Goal: Information Seeking & Learning: Learn about a topic

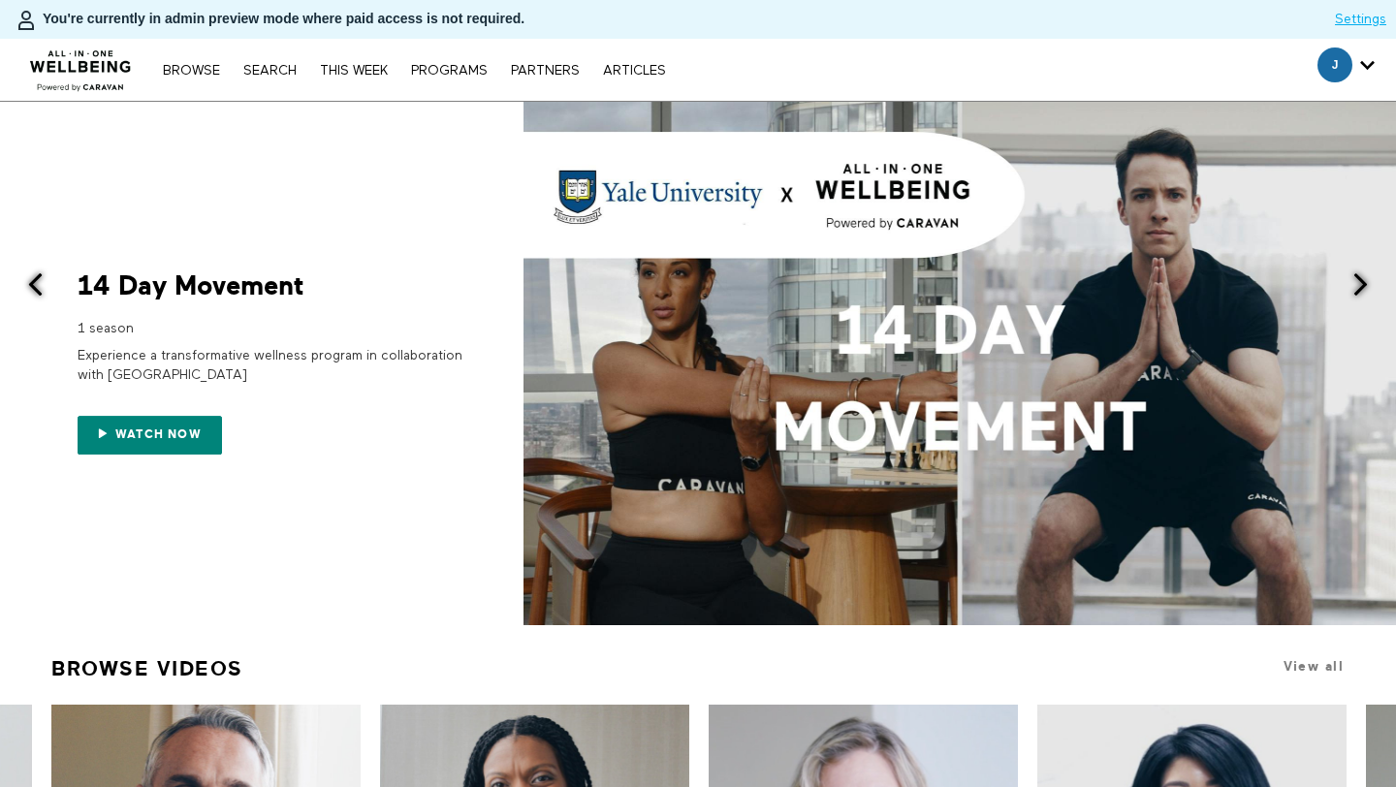
click at [278, 84] on div "Browse Search THIS WEEK PROGRAMS PARTNERS ARTICLES Subscribe Account settings M…" at bounding box center [480, 70] width 960 height 62
click at [269, 73] on link "Search" at bounding box center [270, 71] width 73 height 14
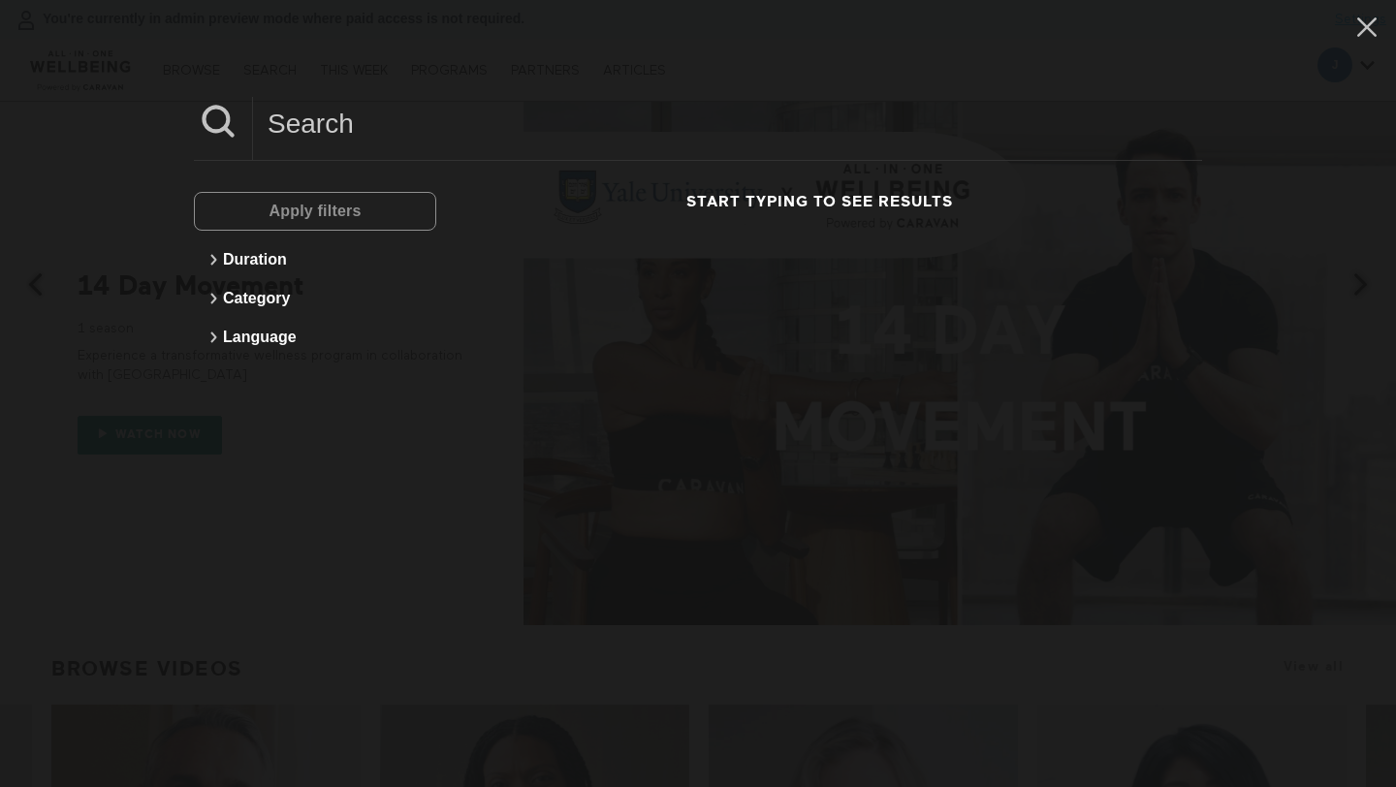
click at [381, 108] on input at bounding box center [727, 123] width 949 height 53
paste input "10 Min Navigate Healthcare As A Caregiver"
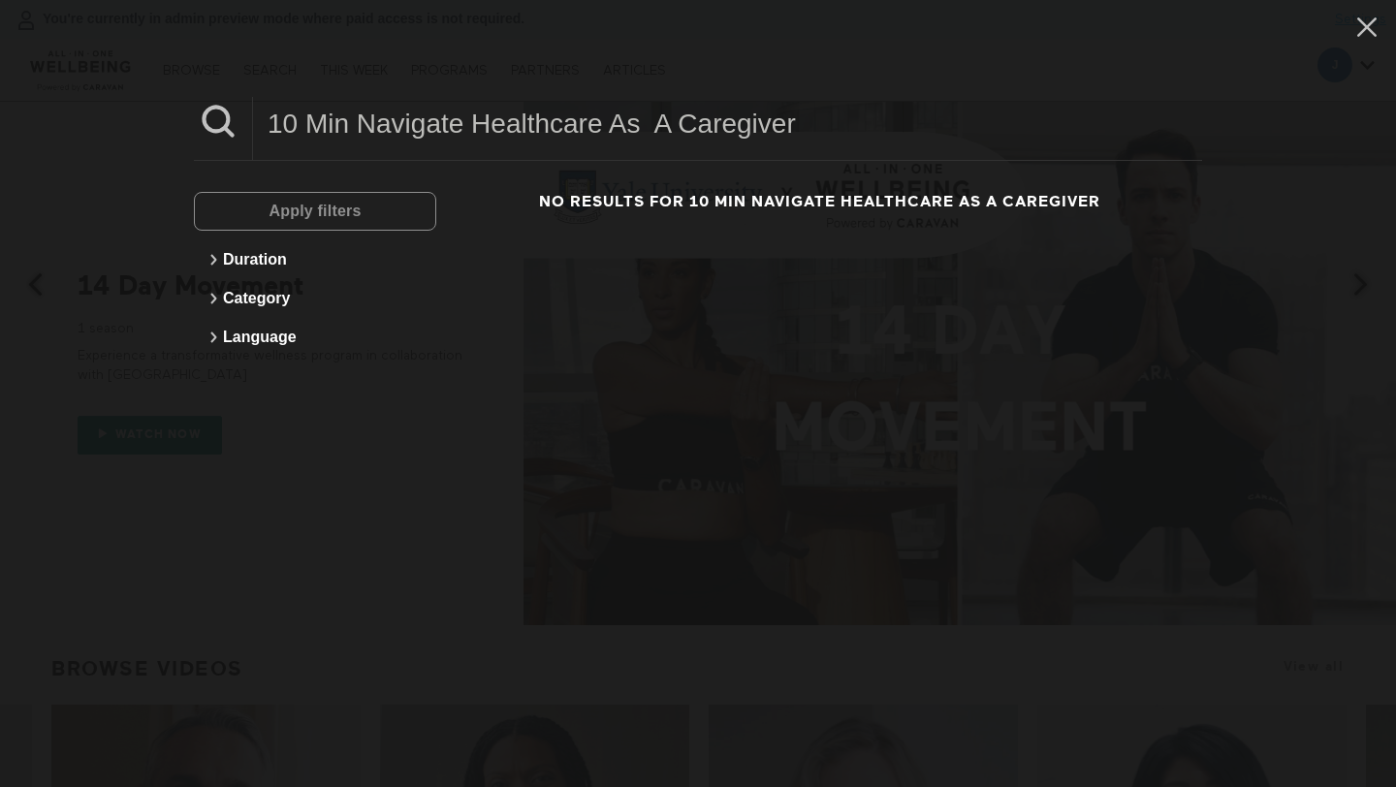
click at [657, 127] on input "10 Min Navigate Healthcare As A Caregiver" at bounding box center [727, 123] width 949 height 53
drag, startPoint x: 359, startPoint y: 122, endPoint x: 213, endPoint y: 122, distance: 145.4
click at [213, 122] on div "10 Min Navigate Healthcare As A Caregiver" at bounding box center [698, 129] width 1008 height 64
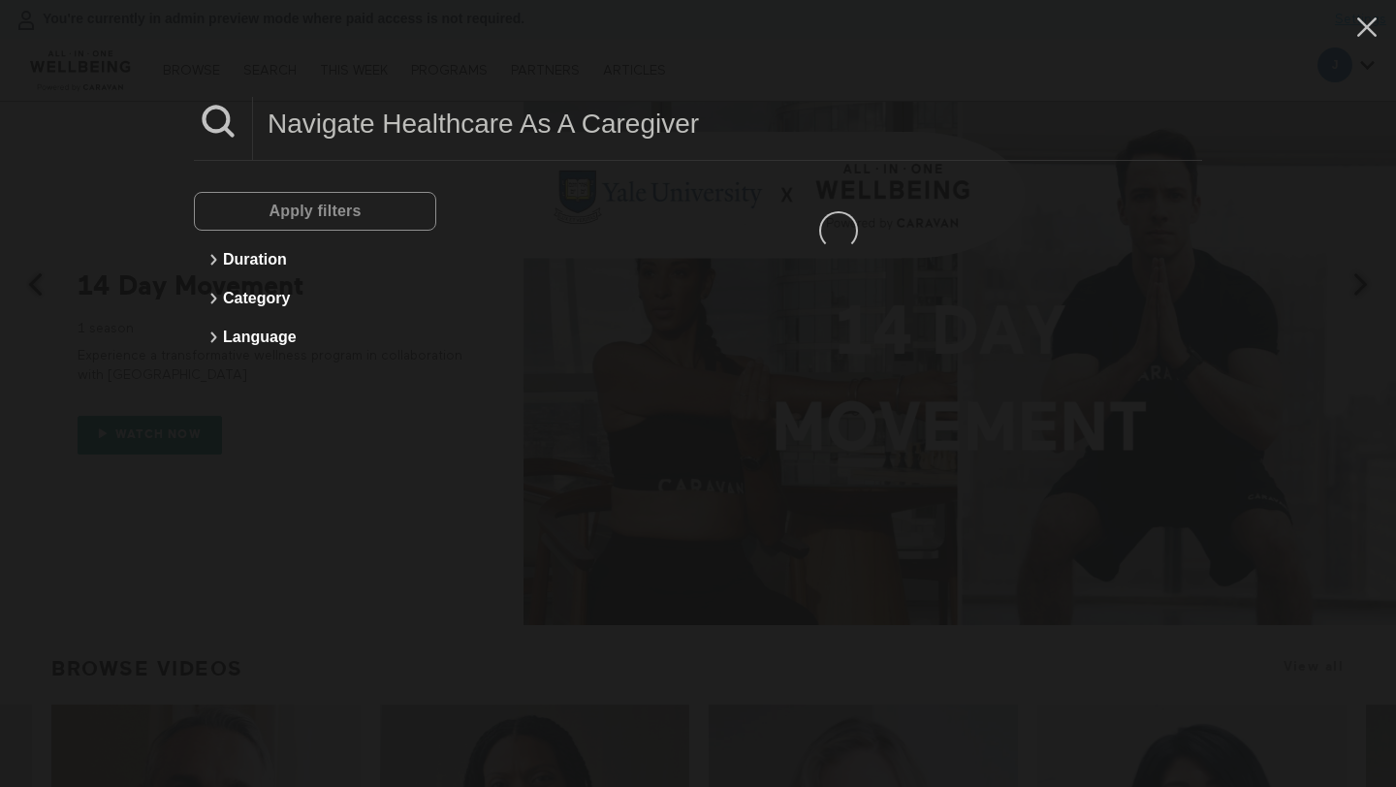
click at [374, 126] on input "Navigate Healthcare As A Caregiver" at bounding box center [727, 123] width 949 height 53
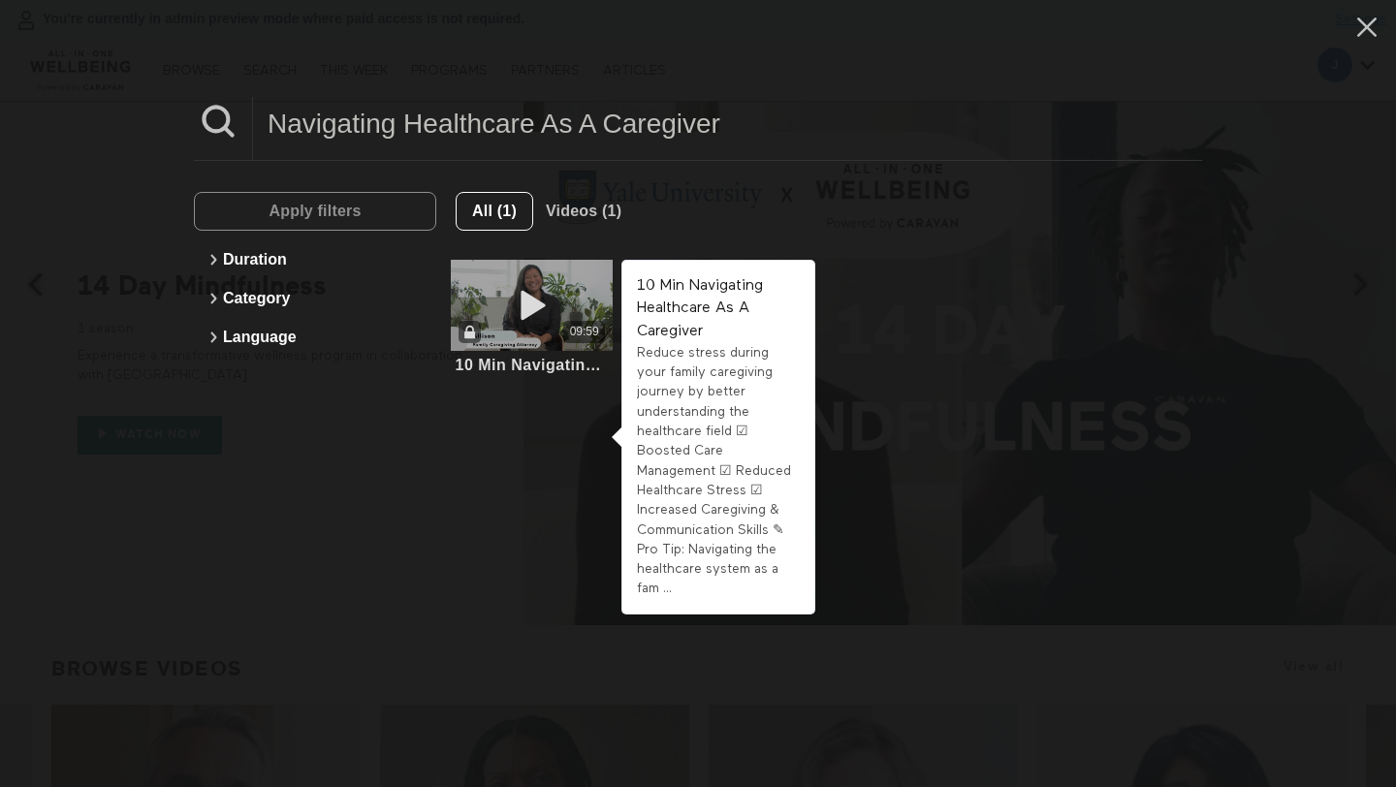
type input "Navigating Healthcare As A Caregiver"
click at [526, 305] on icon at bounding box center [532, 306] width 58 height 34
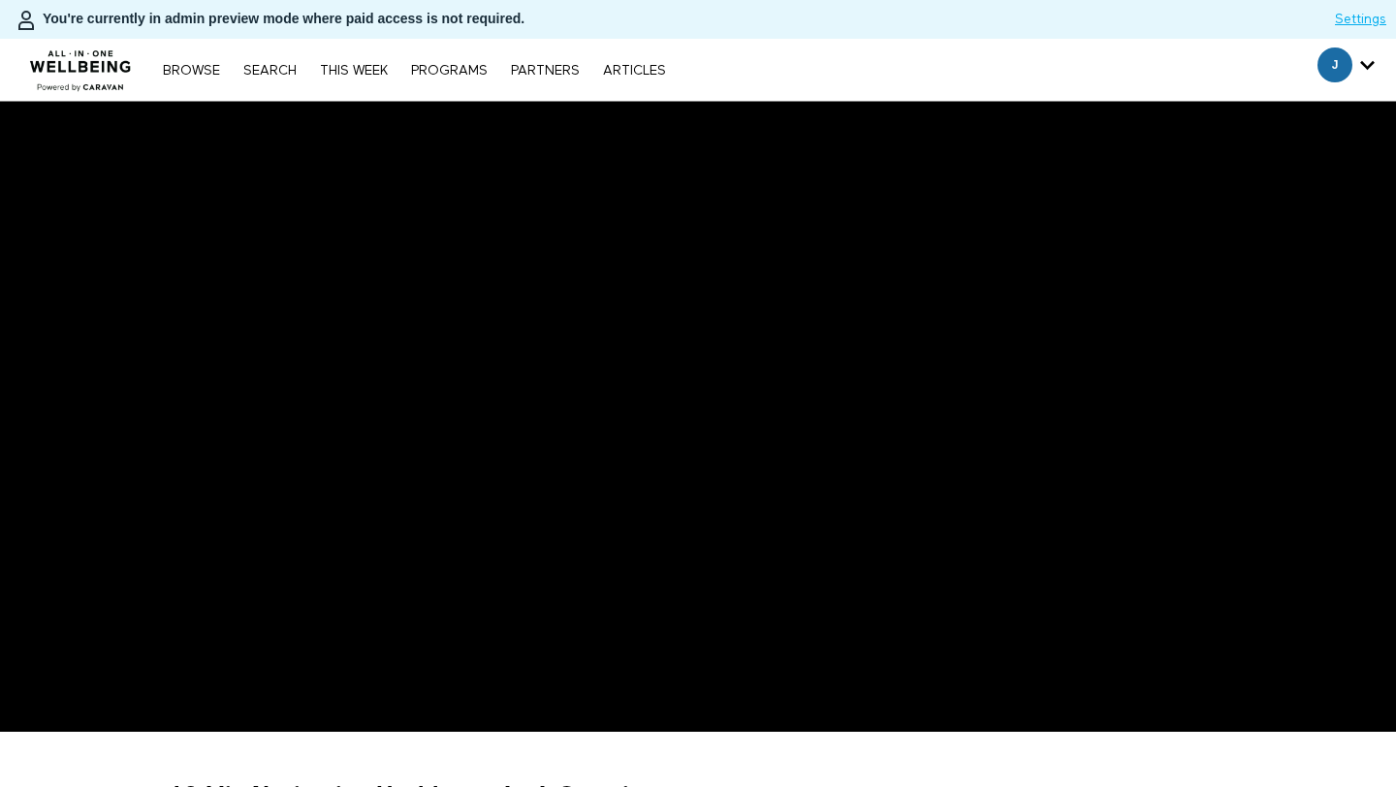
scroll to position [205, 0]
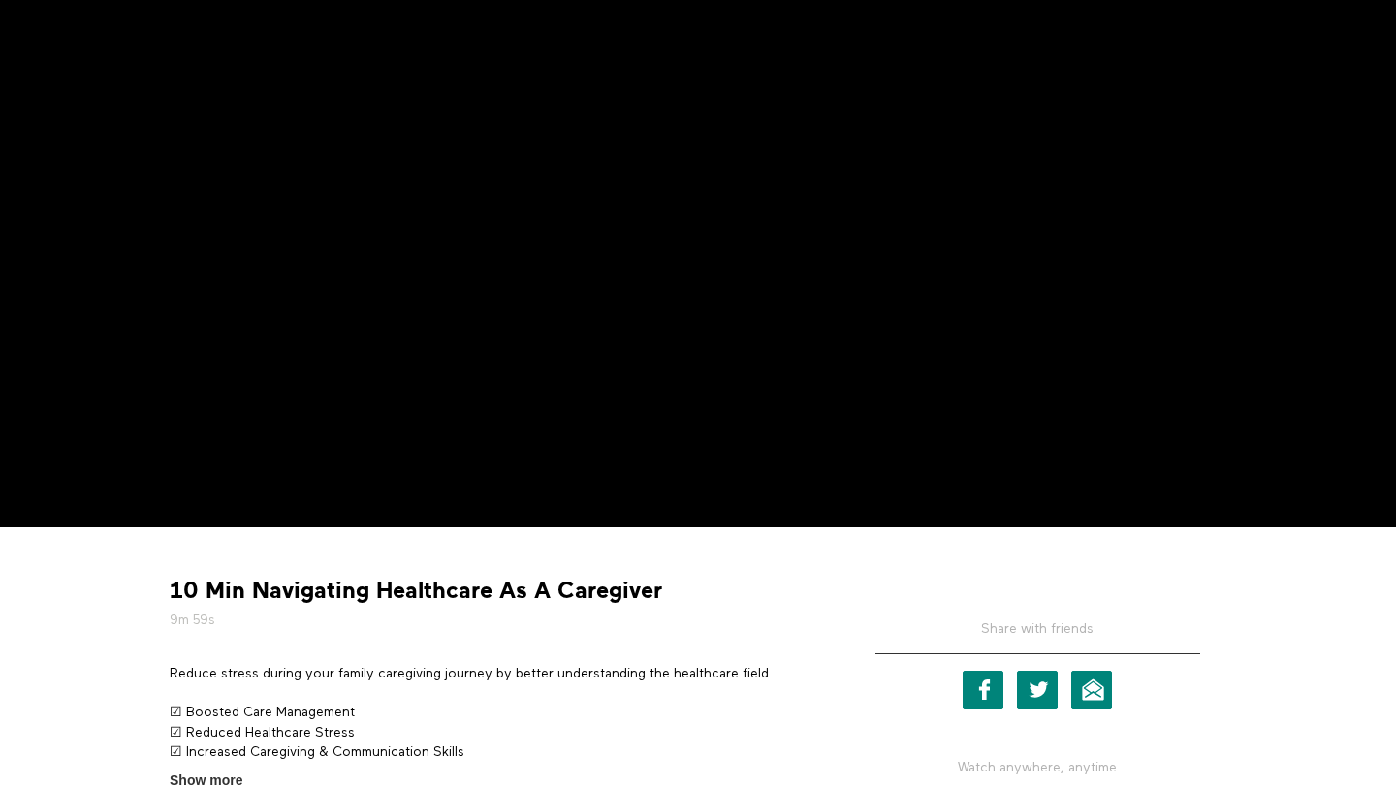
click at [339, 576] on strong "10 Min Navigating Healthcare As A Caregiver" at bounding box center [416, 591] width 492 height 30
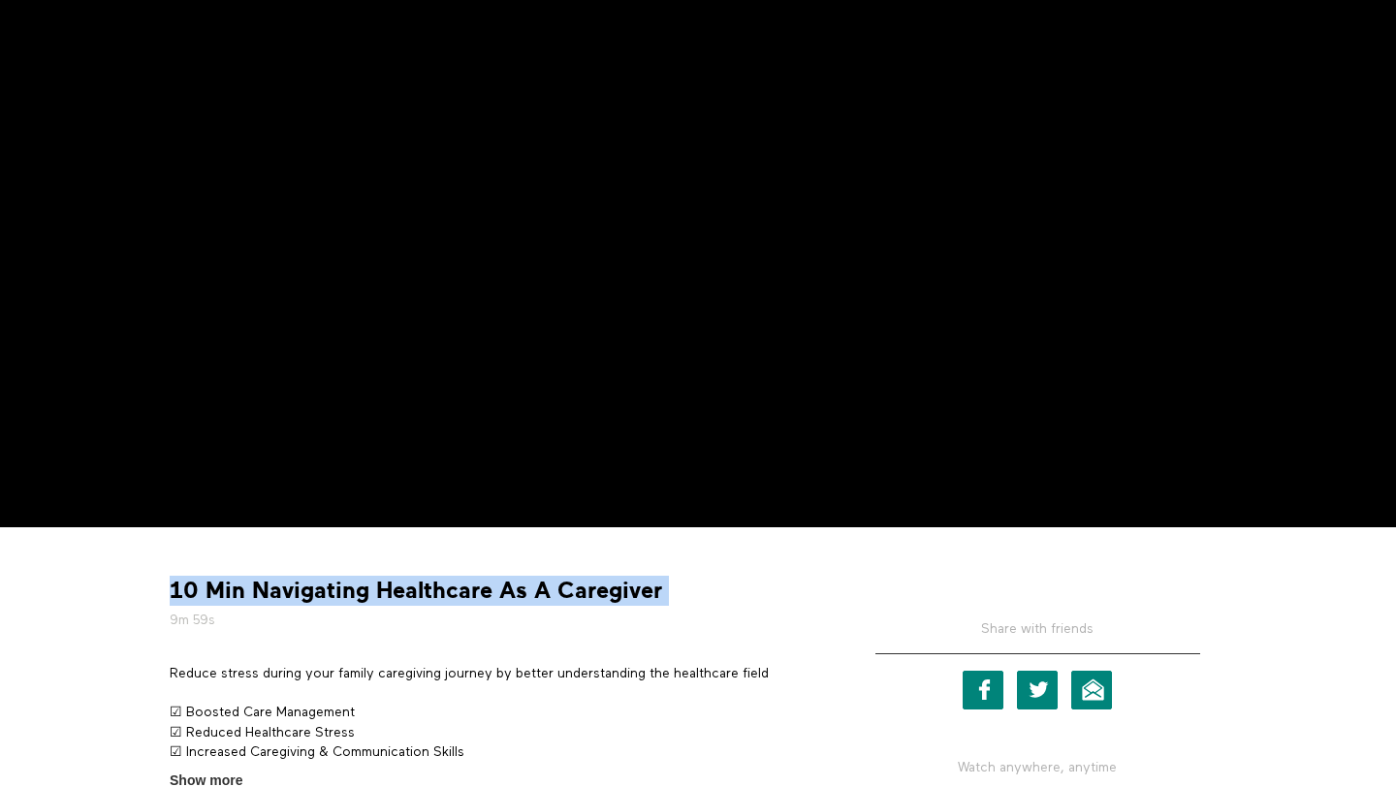
click at [339, 576] on strong "10 Min Navigating Healthcare As A Caregiver" at bounding box center [416, 591] width 492 height 30
copy div "10 Min Navigating Healthcare As A Caregiver"
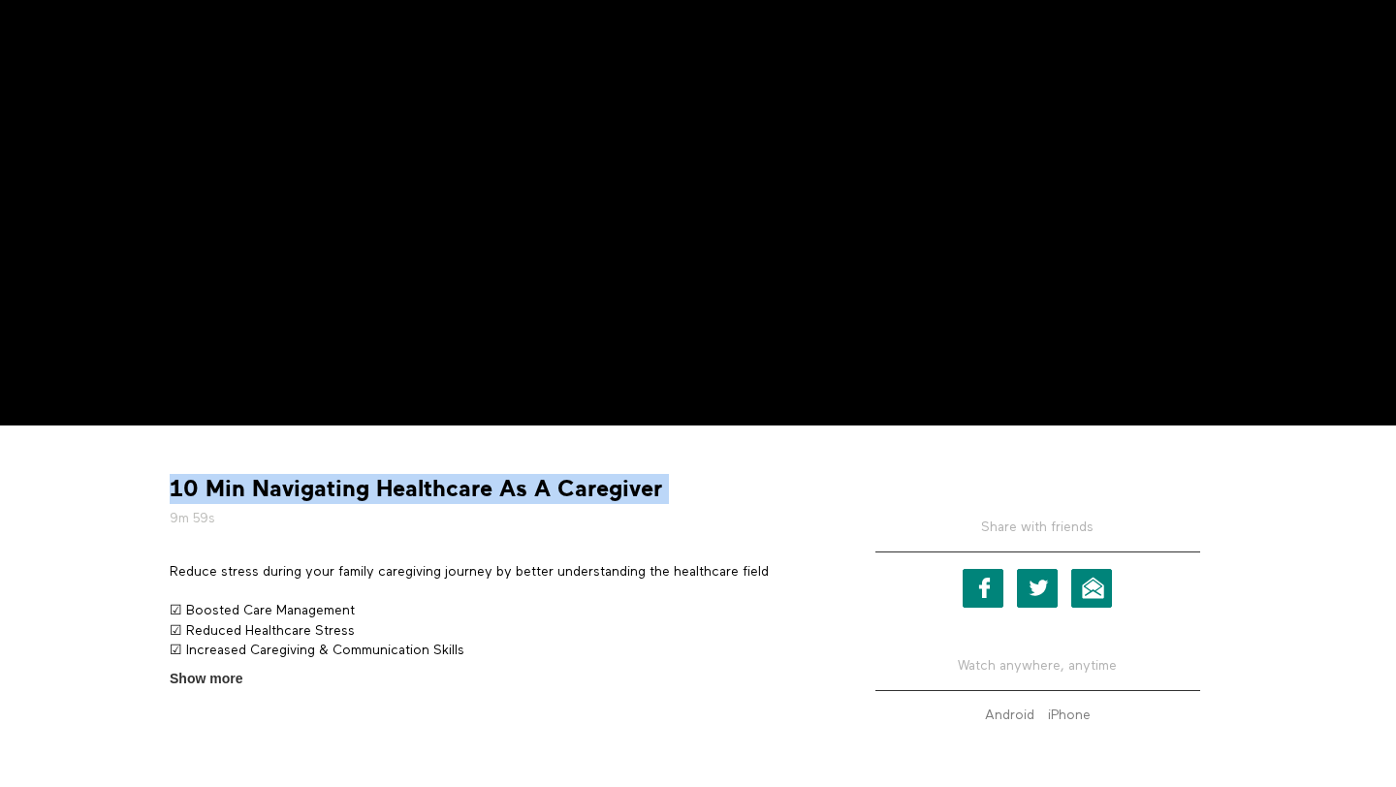
scroll to position [414, 0]
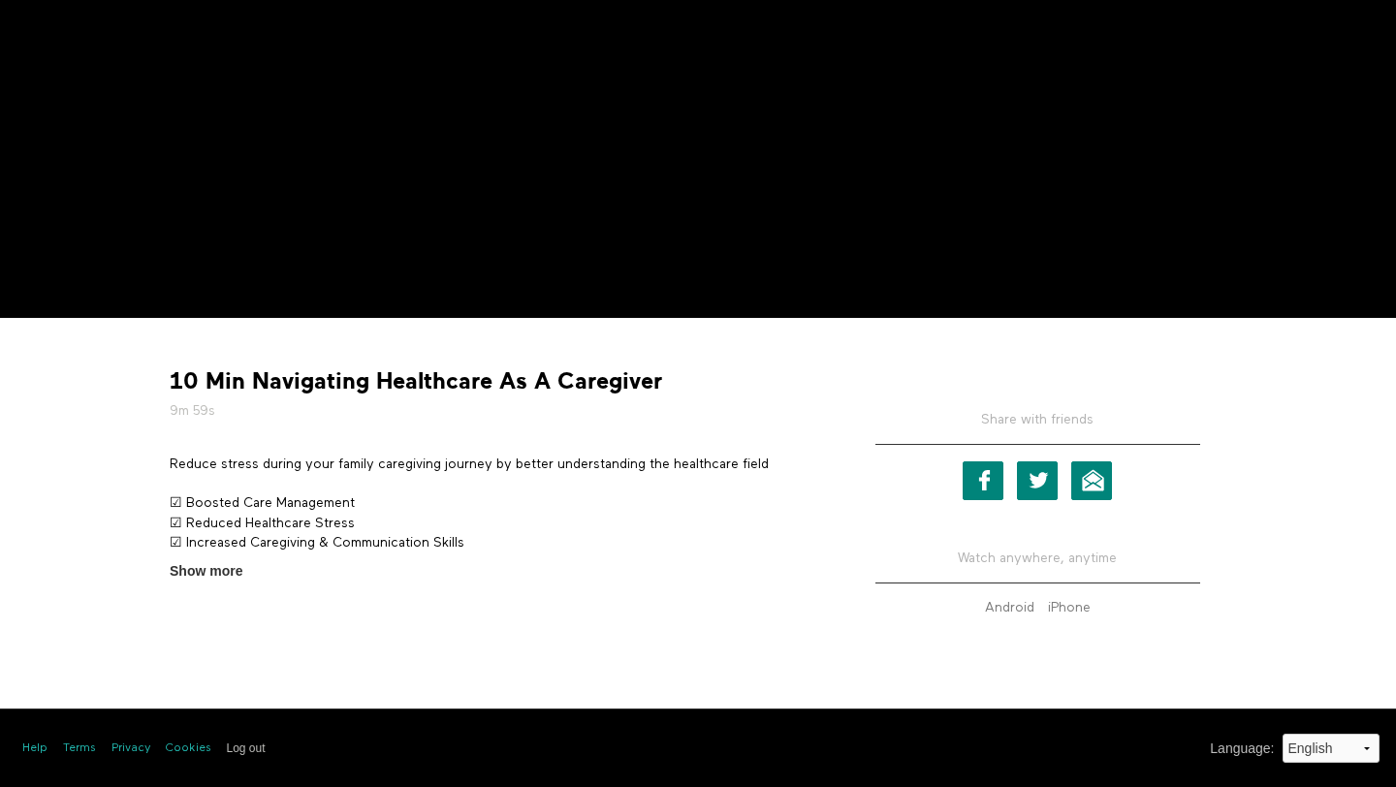
click at [317, 458] on p "Reduce stress during your family caregiving journey by better understanding the…" at bounding box center [494, 464] width 649 height 19
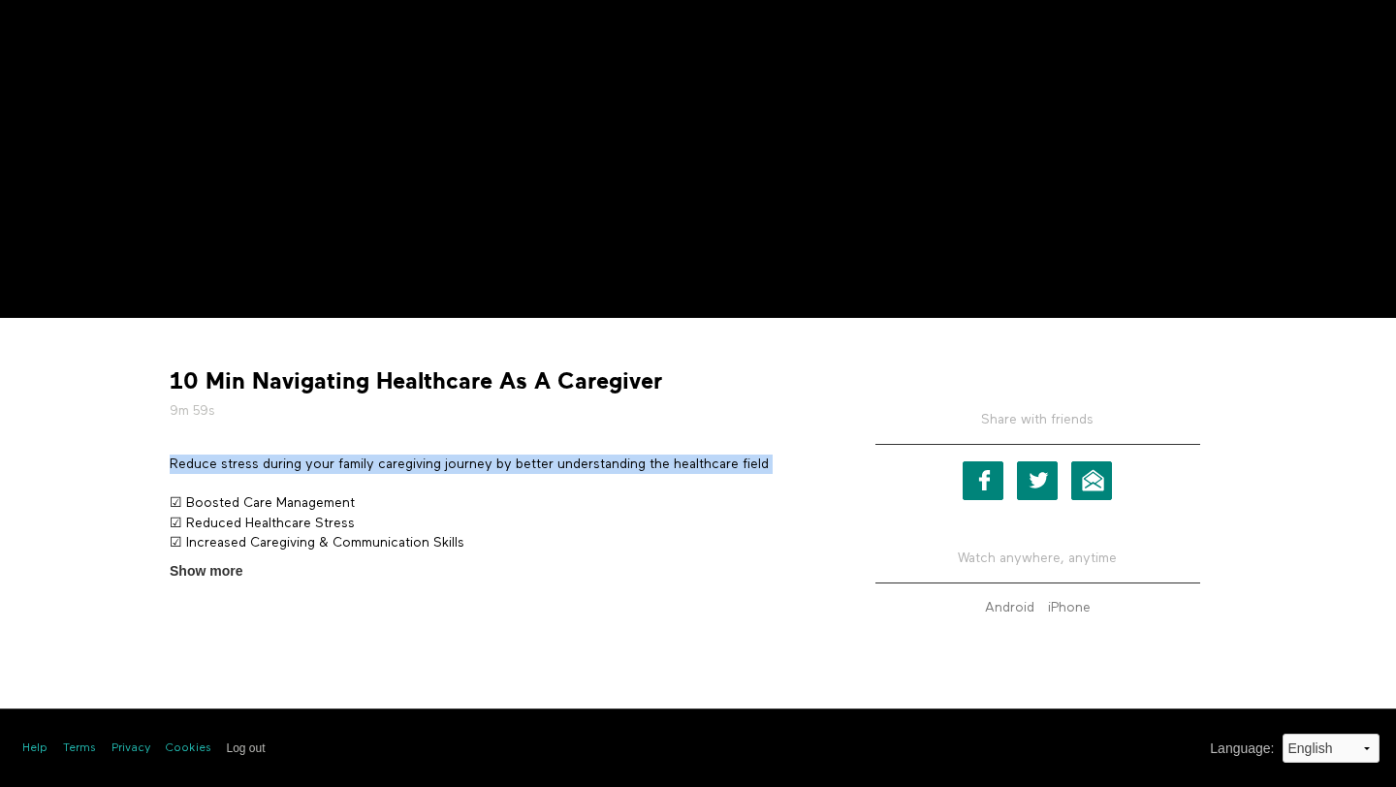
click at [317, 458] on p "Reduce stress during your family caregiving journey by better understanding the…" at bounding box center [494, 464] width 649 height 19
copy div "Reduce stress during your family caregiving journey by better understanding the…"
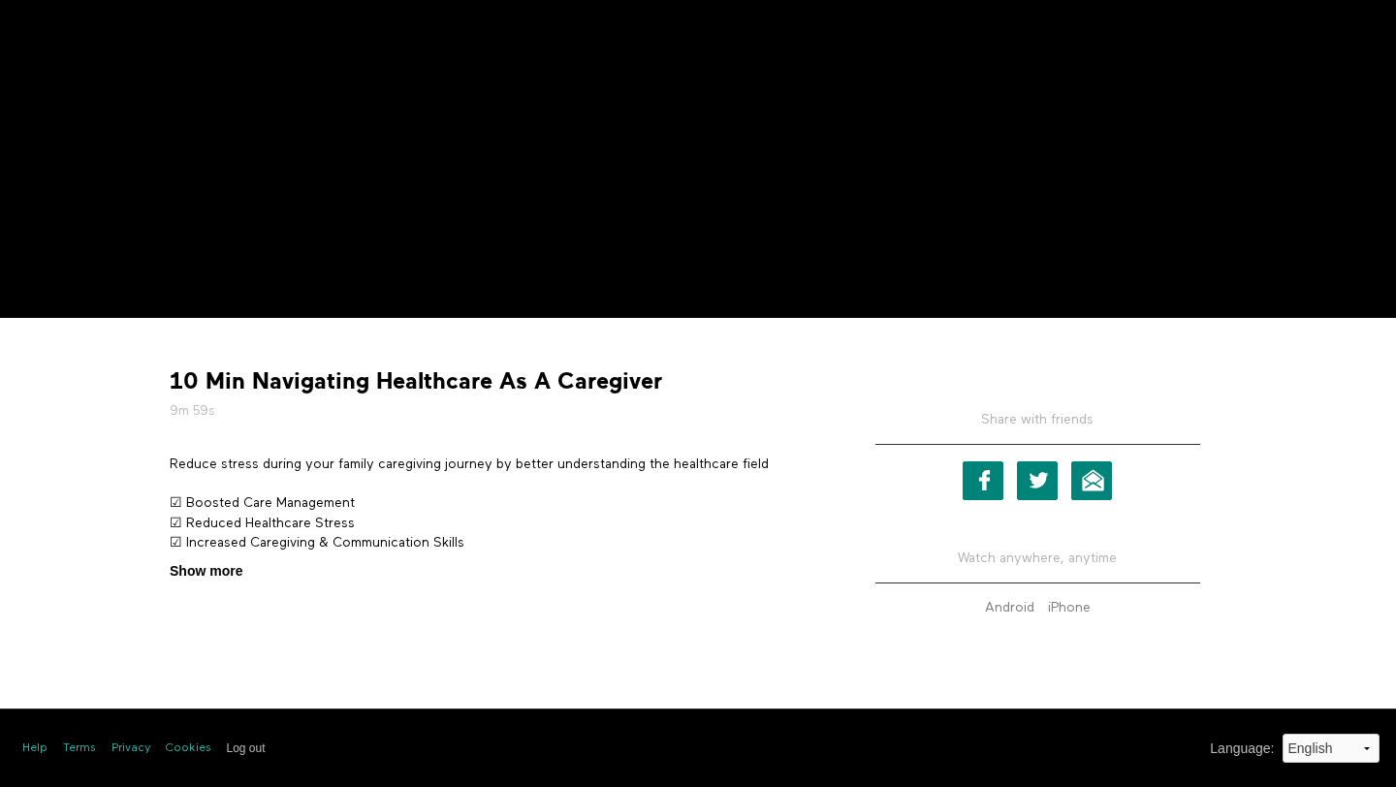
click at [211, 572] on span "Show more" at bounding box center [206, 571] width 73 height 20
click at [0, 0] on input "Show more Show less" at bounding box center [0, 0] width 0 height 0
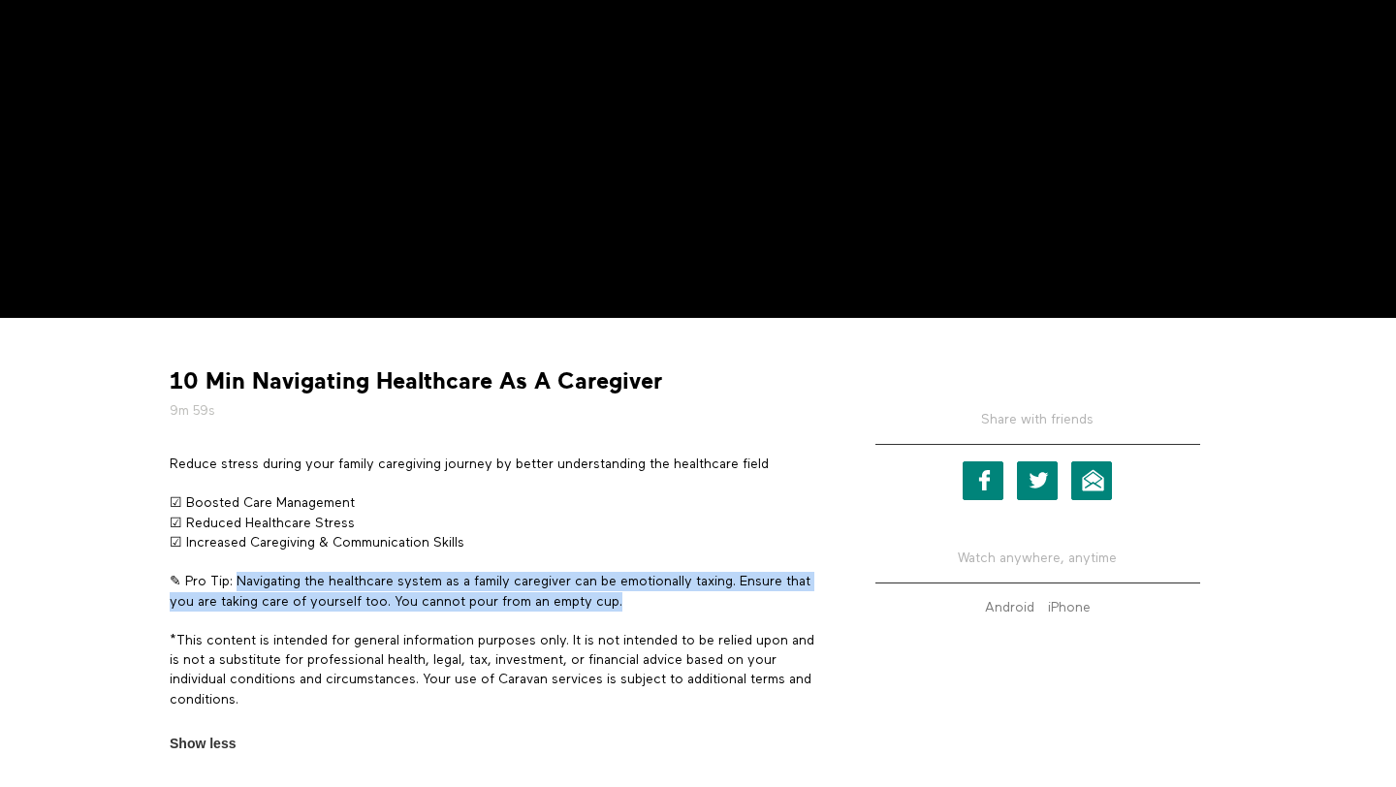
drag, startPoint x: 238, startPoint y: 576, endPoint x: 704, endPoint y: 609, distance: 466.4
click at [704, 609] on p "✎ Pro Tip: Navigating the healthcare system as a family caregiver can be emotio…" at bounding box center [494, 592] width 649 height 40
copy p "Navigating the healthcare system as a family caregiver can be emotionally taxin…"
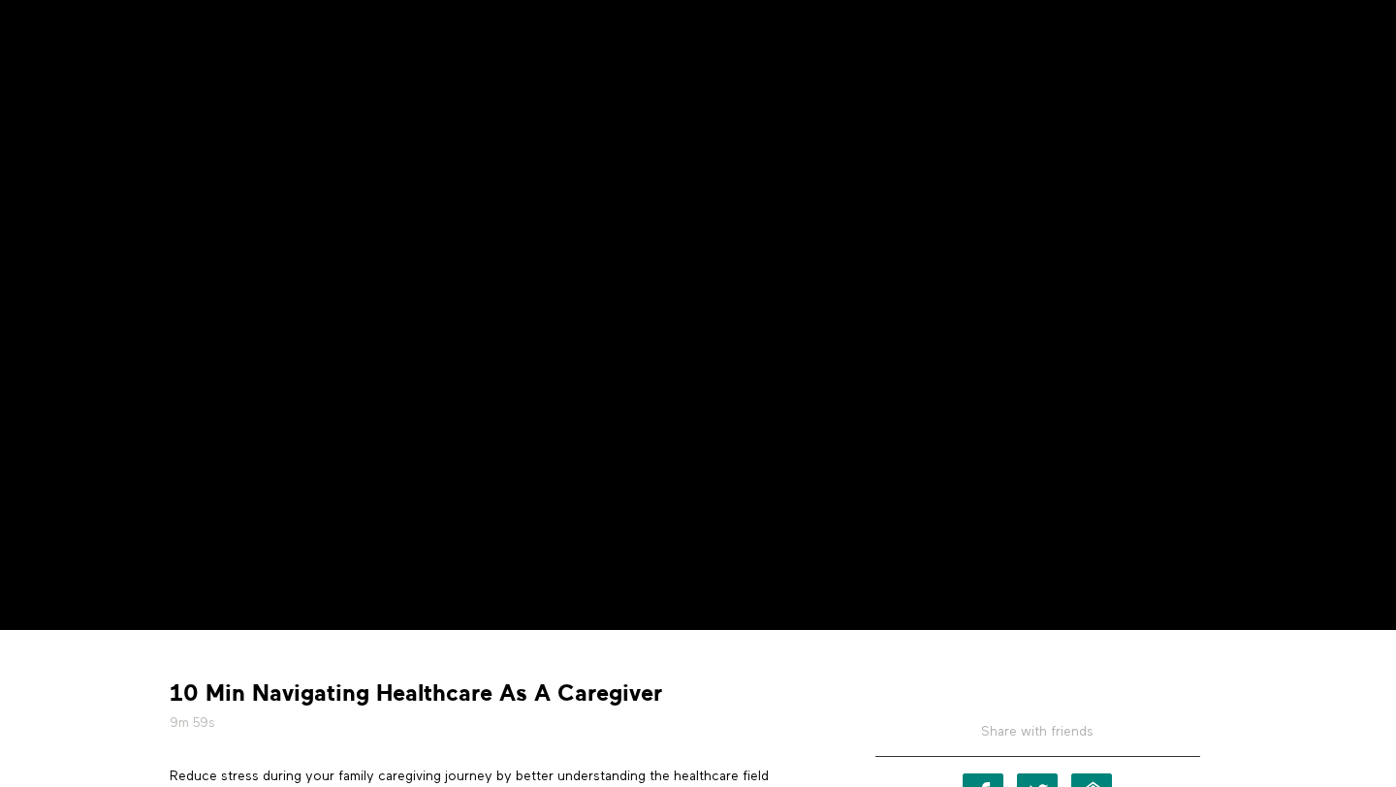
scroll to position [0, 0]
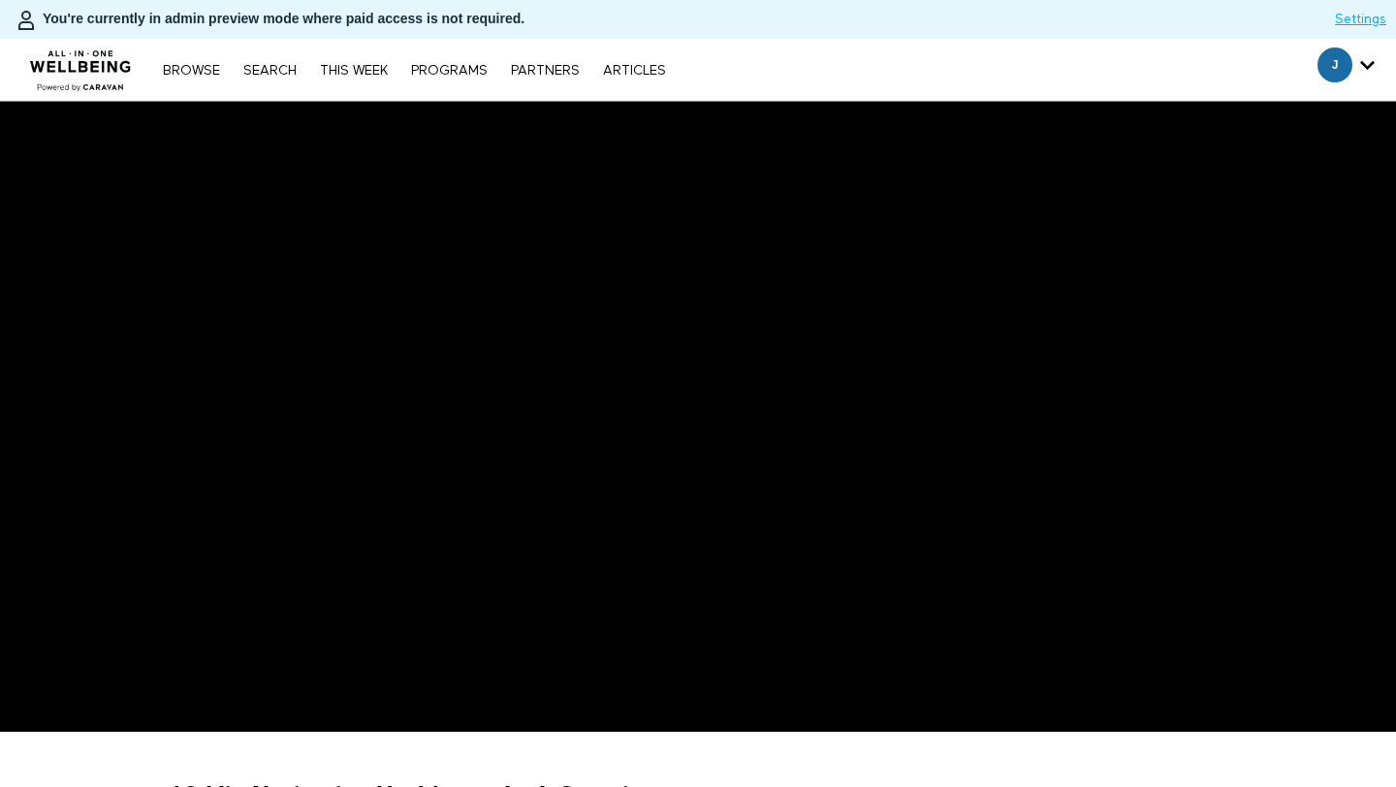
click at [284, 61] on nav "Browse Search THIS WEEK PROGRAMS PARTNERS ARTICLES Subscribe Account settings M…" at bounding box center [414, 69] width 522 height 19
click at [284, 70] on link "Search" at bounding box center [270, 71] width 73 height 14
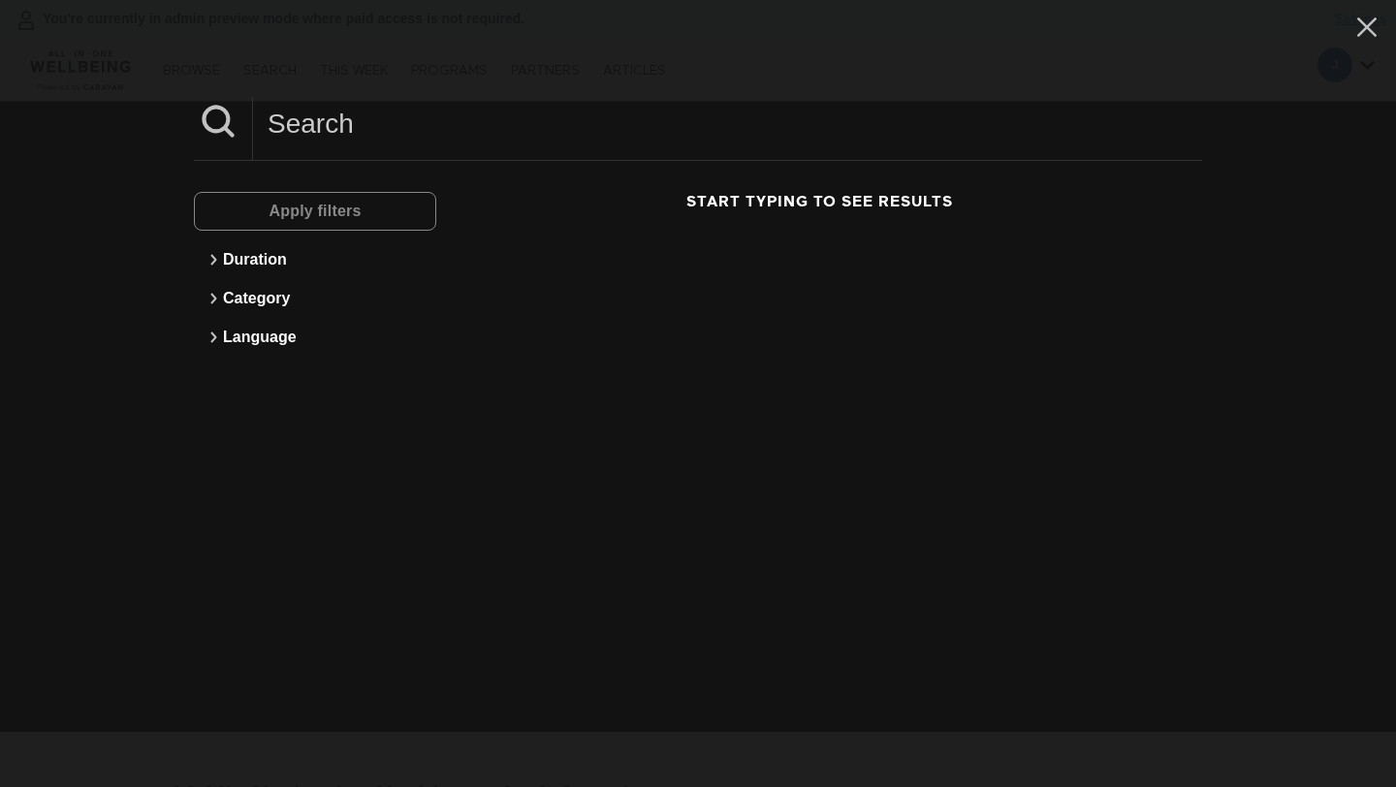
click at [265, 116] on input at bounding box center [727, 123] width 949 height 53
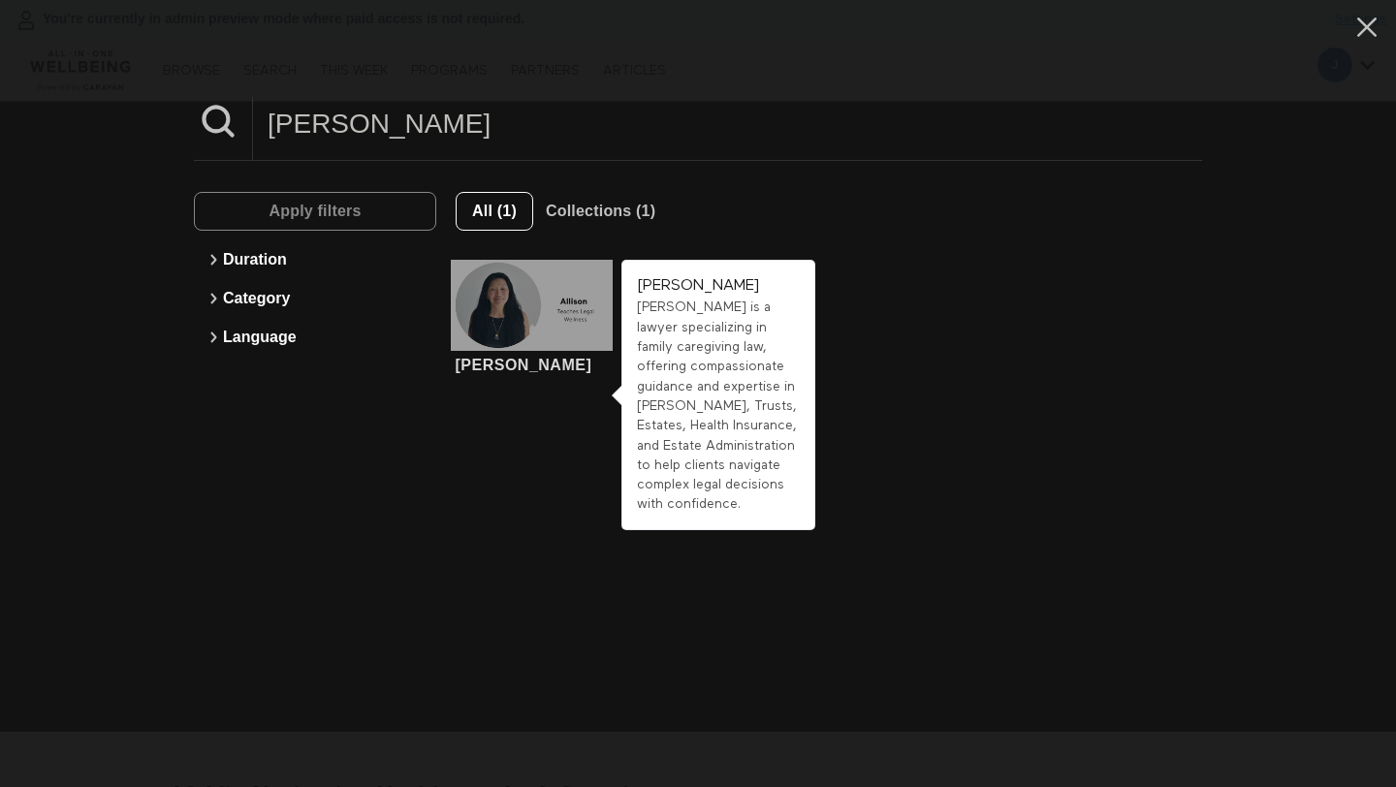
type input "allison"
click at [491, 298] on div at bounding box center [532, 305] width 162 height 91
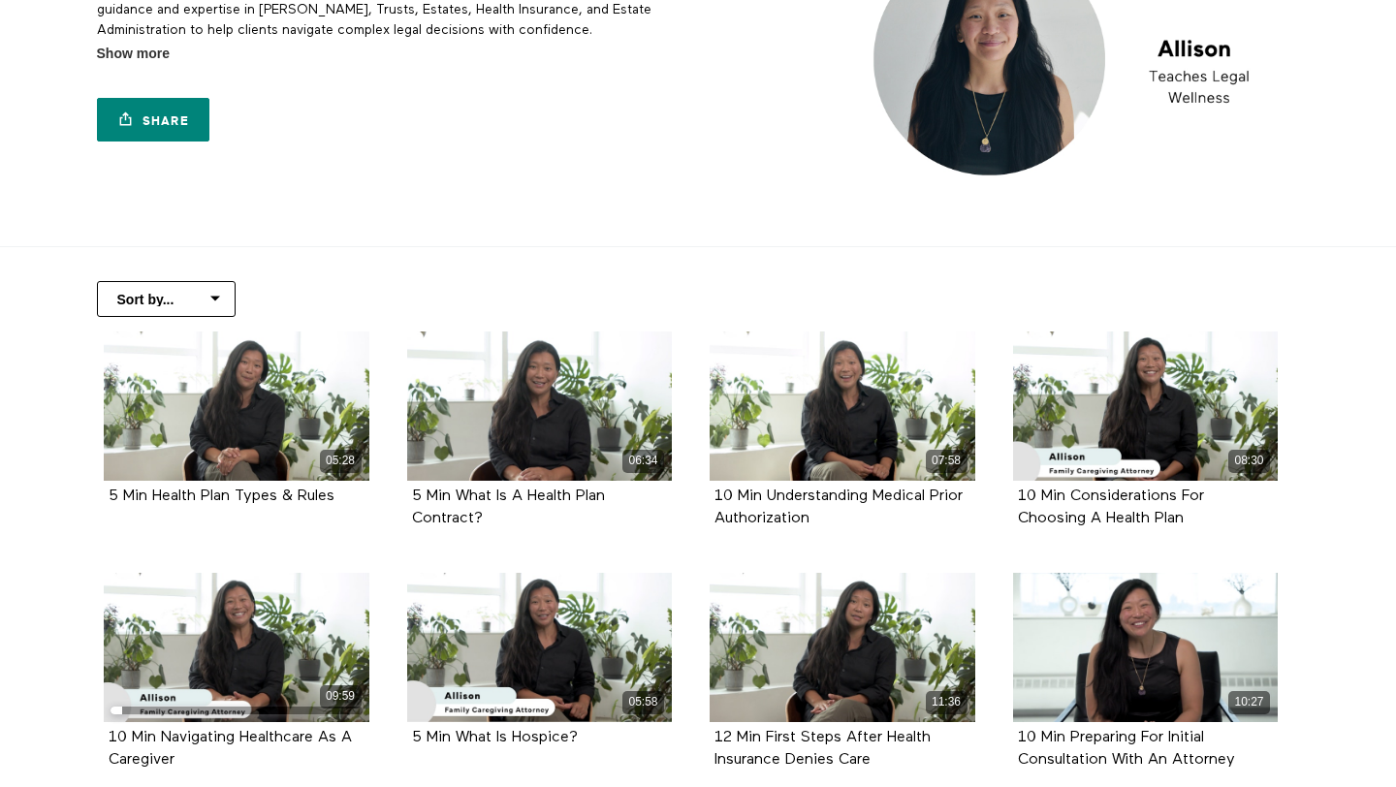
scroll to position [213, 0]
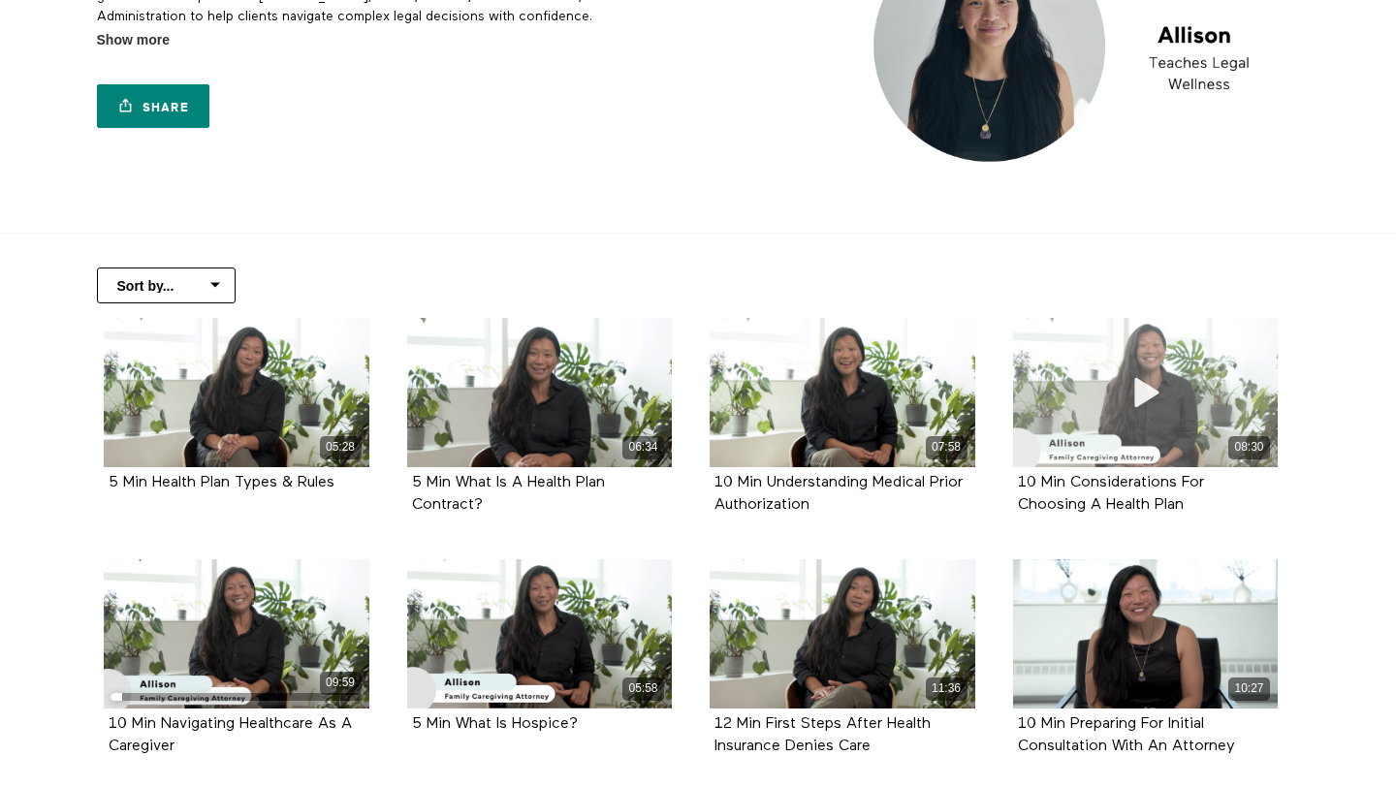
click at [1063, 382] on div "08:30" at bounding box center [1146, 392] width 266 height 149
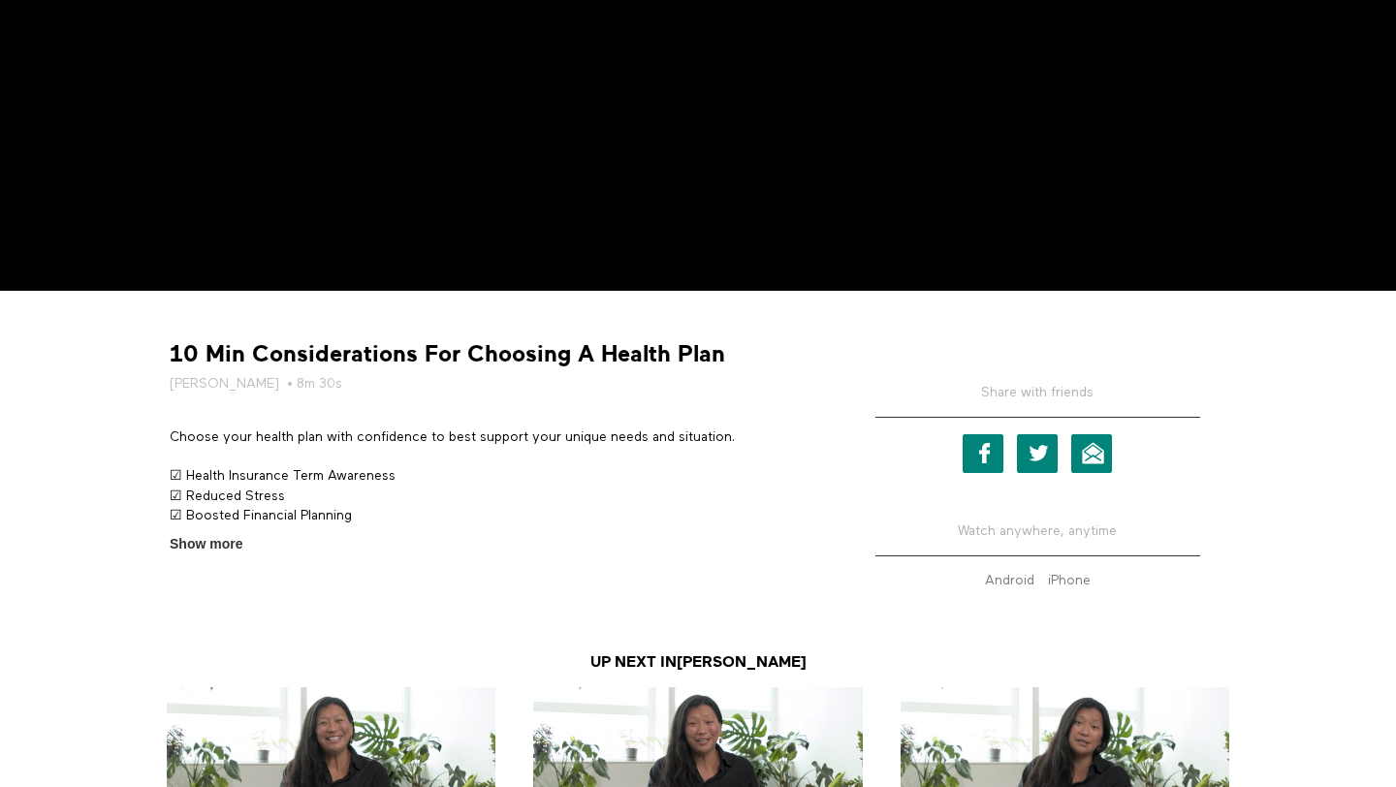
scroll to position [519, 0]
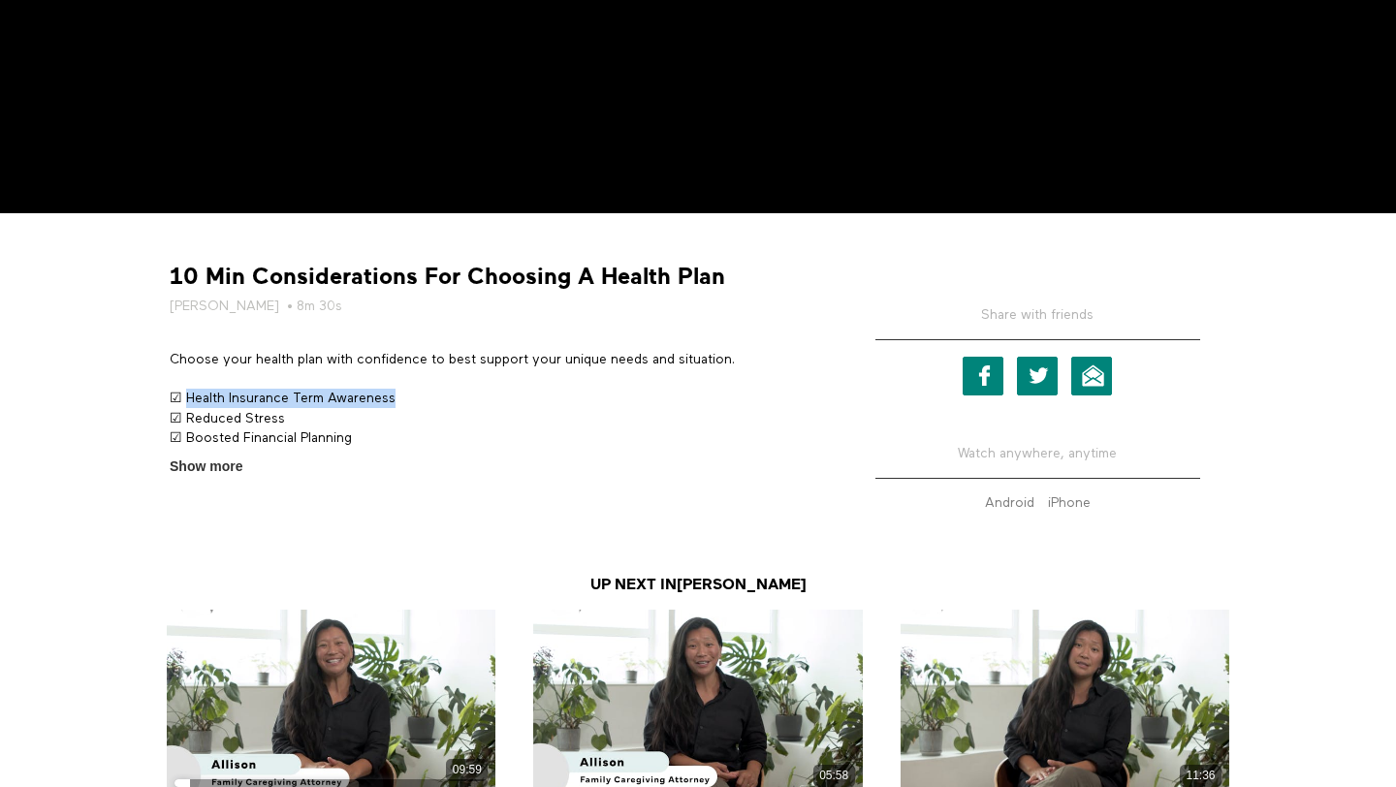
drag, startPoint x: 185, startPoint y: 397, endPoint x: 511, endPoint y: 397, distance: 325.7
click at [511, 397] on p "☑ Health Insurance Term Awareness ☑ Reduced Stress ☑ Boosted Financial Planning" at bounding box center [494, 418] width 649 height 59
copy p "Health Insurance Term Awareness"
drag, startPoint x: 306, startPoint y: 421, endPoint x: 186, endPoint y: 423, distance: 120.2
click at [186, 423] on p "☑ Health Insurance Term Awareness ☑ Reduced Stress ☑ Boosted Financial Planning" at bounding box center [494, 418] width 649 height 59
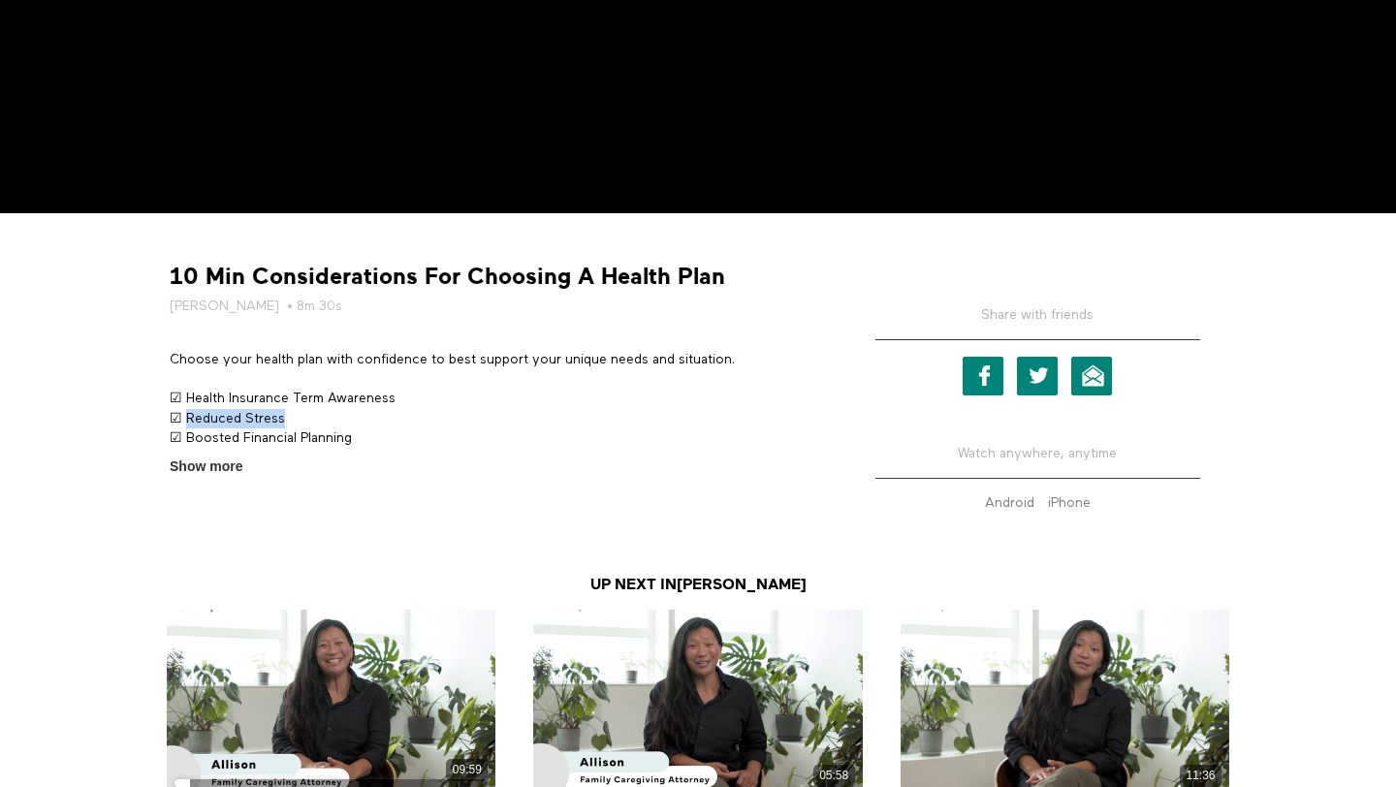
copy p "Reduced Stress"
drag, startPoint x: 381, startPoint y: 430, endPoint x: 186, endPoint y: 431, distance: 194.8
click at [186, 431] on p "☑ Health Insurance Term Awareness ☑ Reduced Stress ☑ Boosted Financial Planning" at bounding box center [494, 418] width 649 height 59
copy p "Boosted Financial Planning"
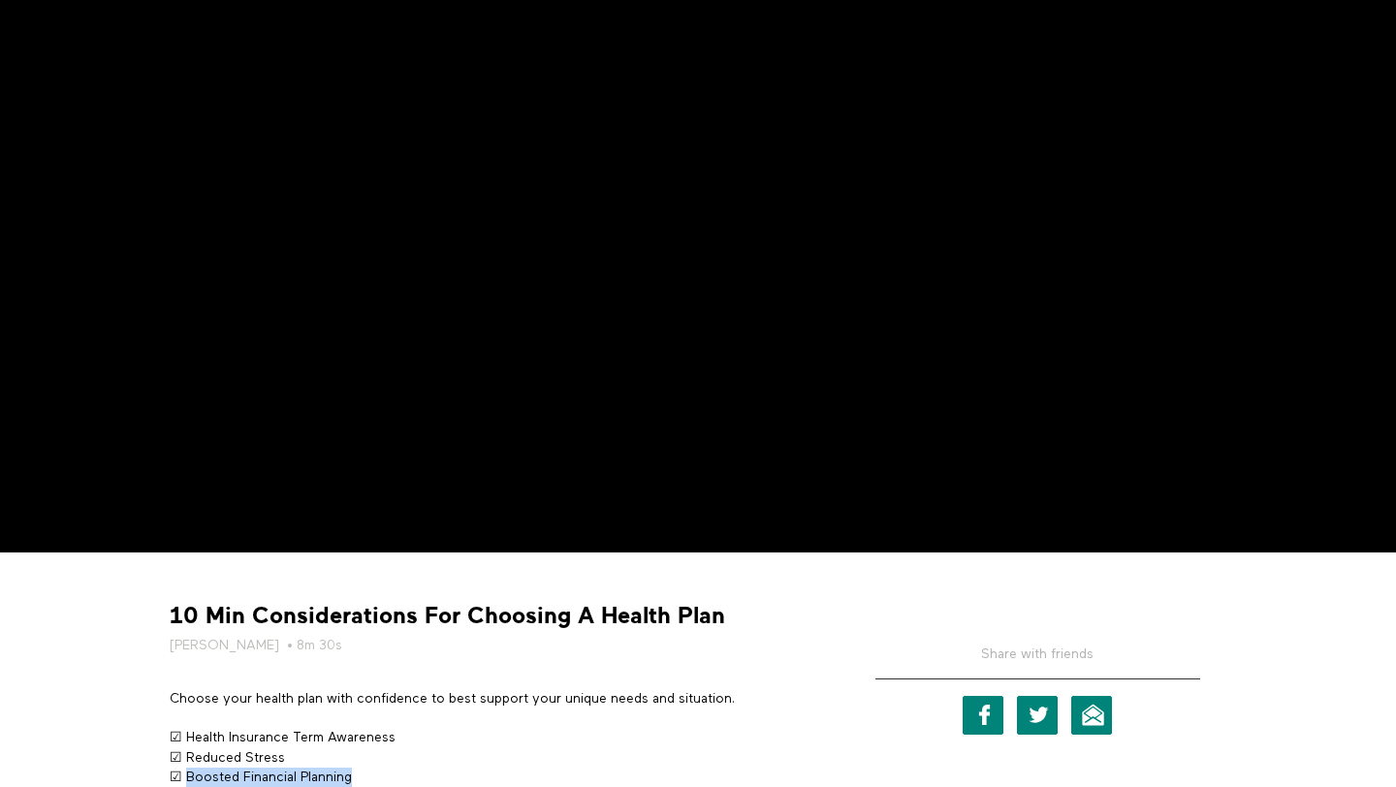
scroll to position [0, 0]
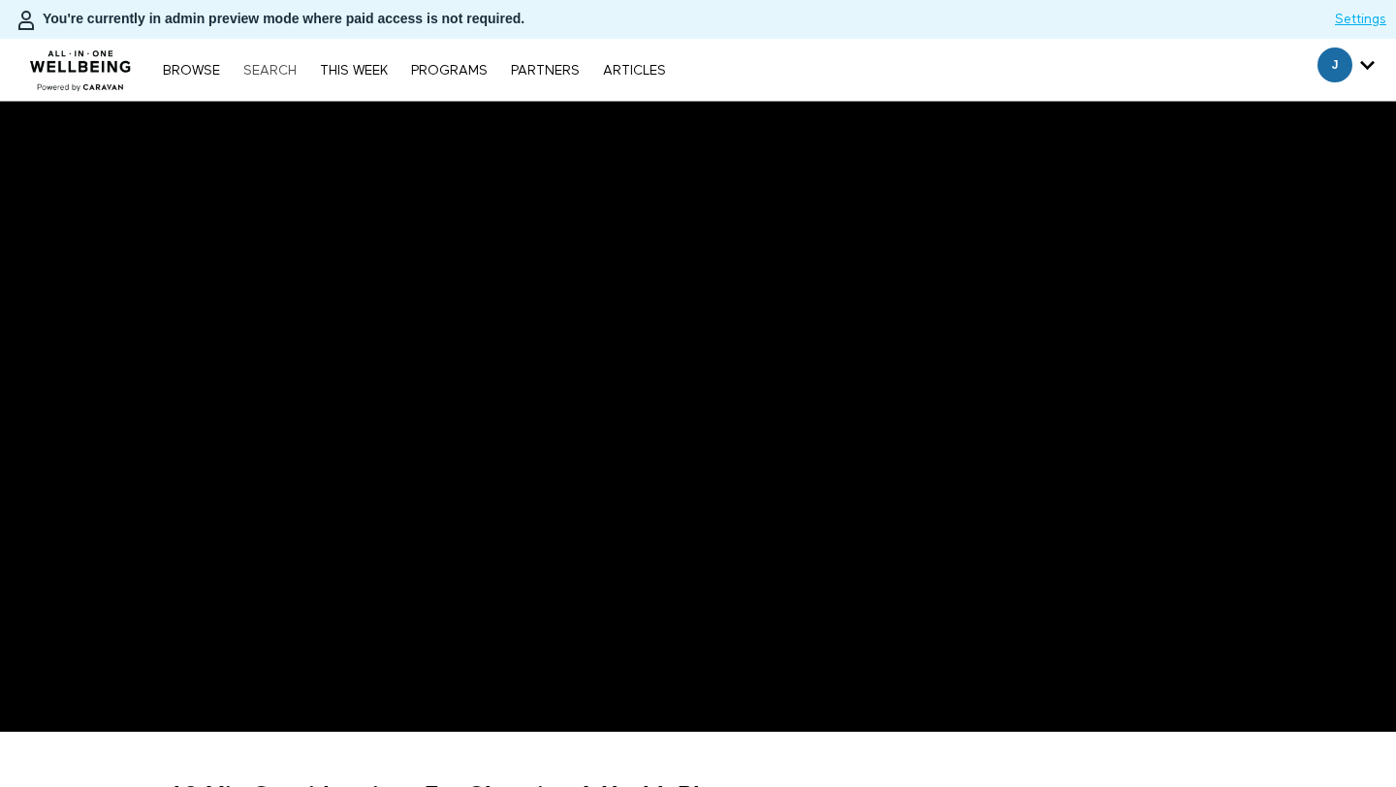
click at [270, 67] on link "Search" at bounding box center [270, 71] width 73 height 14
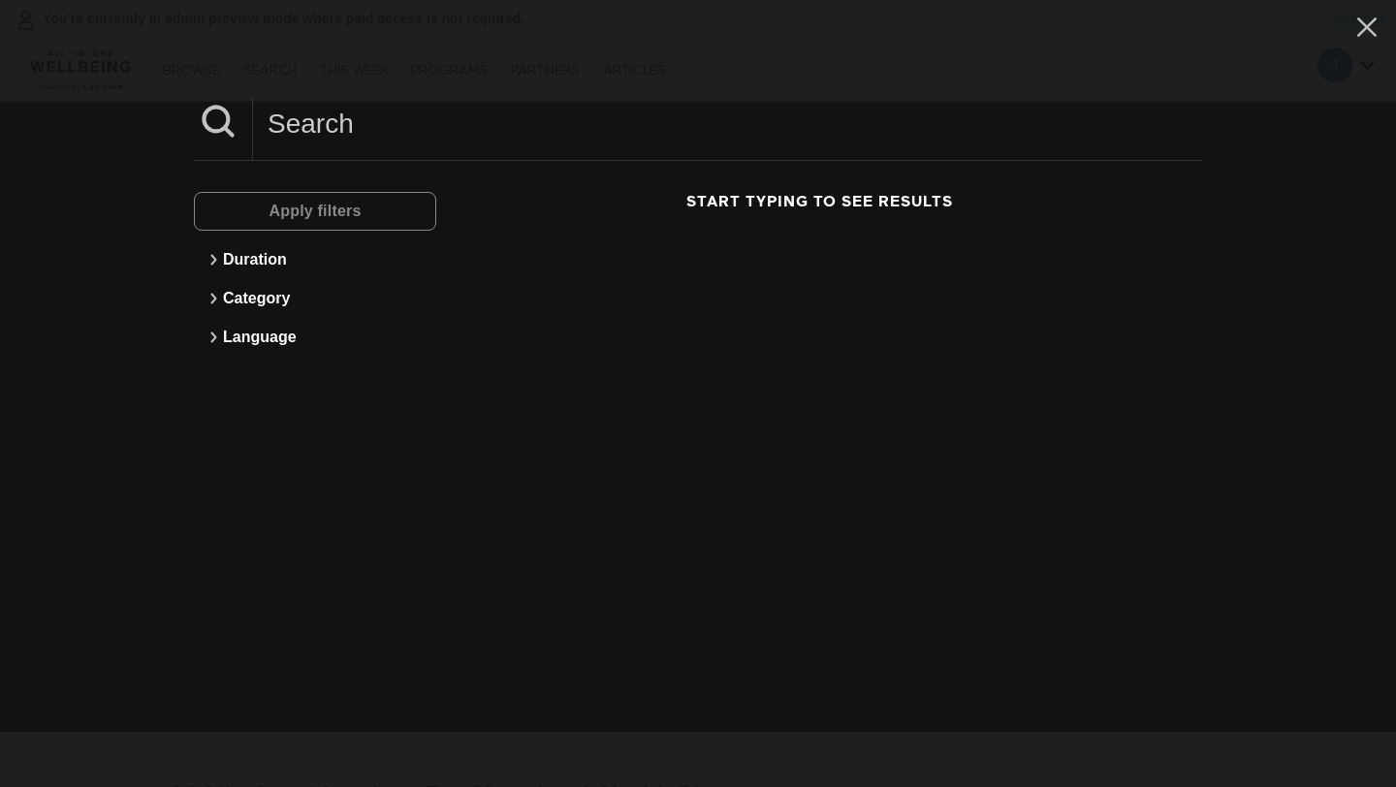
click at [394, 158] on div at bounding box center [698, 129] width 1008 height 64
click at [372, 135] on input at bounding box center [727, 123] width 949 height 53
paste input "5 Min Neurodivergent Communication"
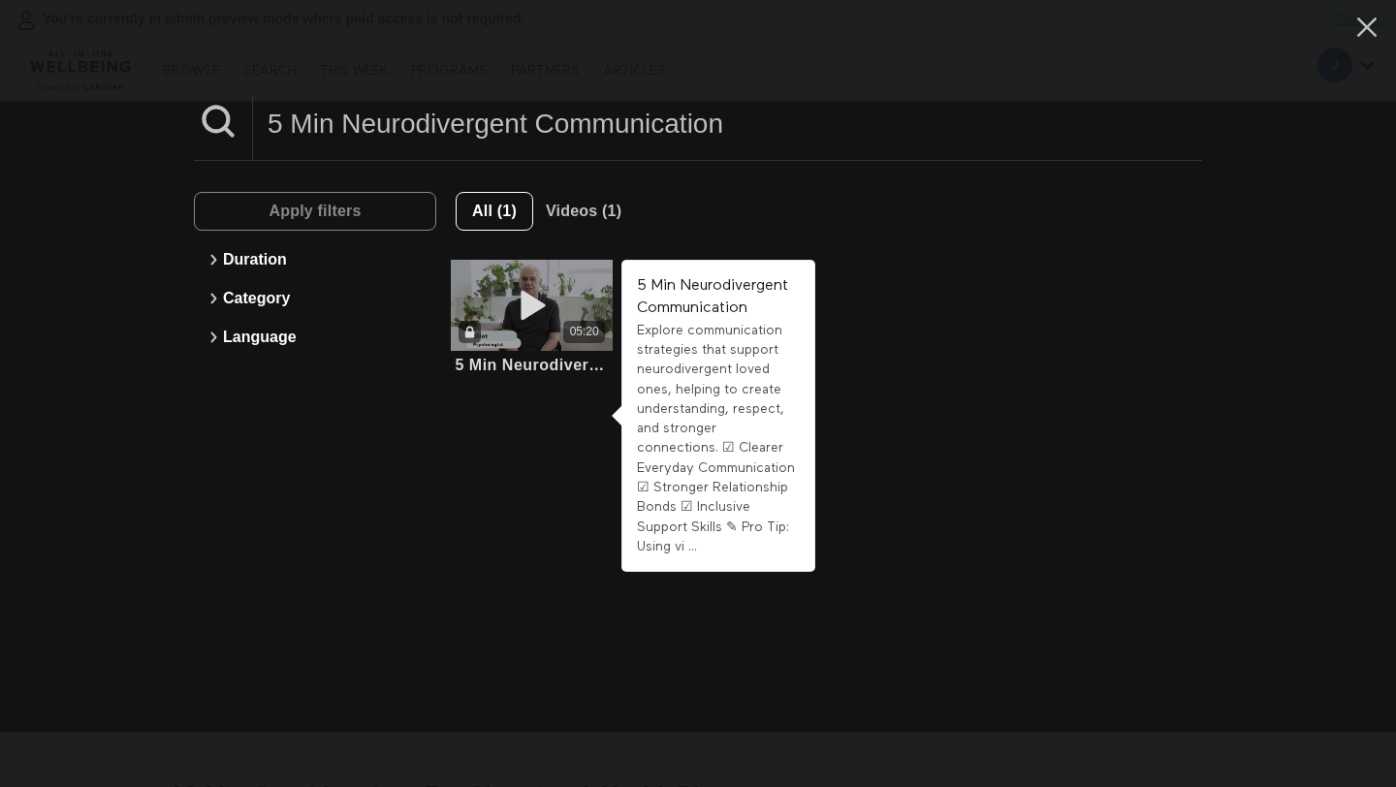
type input "5 Min Neurodivergent Communication"
click at [533, 309] on icon at bounding box center [532, 306] width 58 height 34
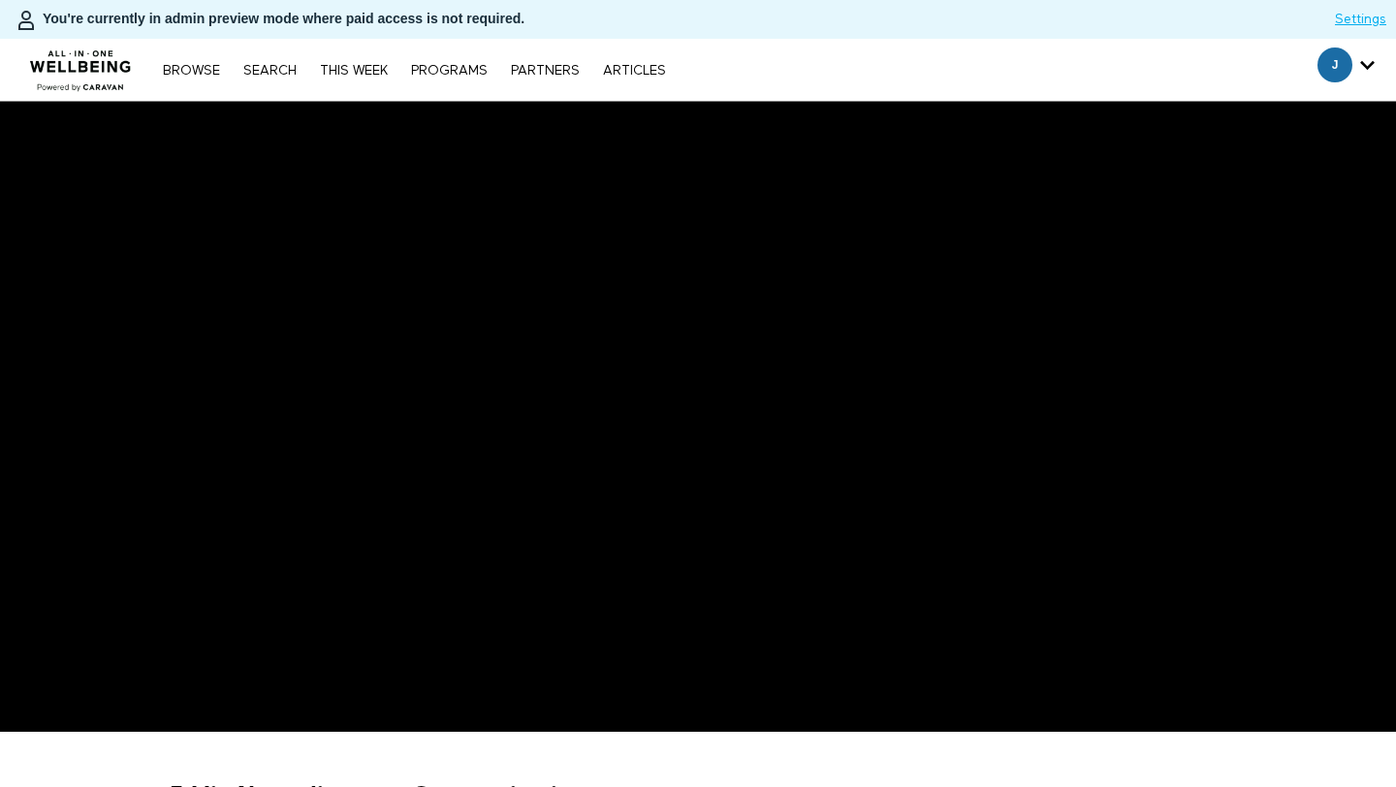
scroll to position [414, 0]
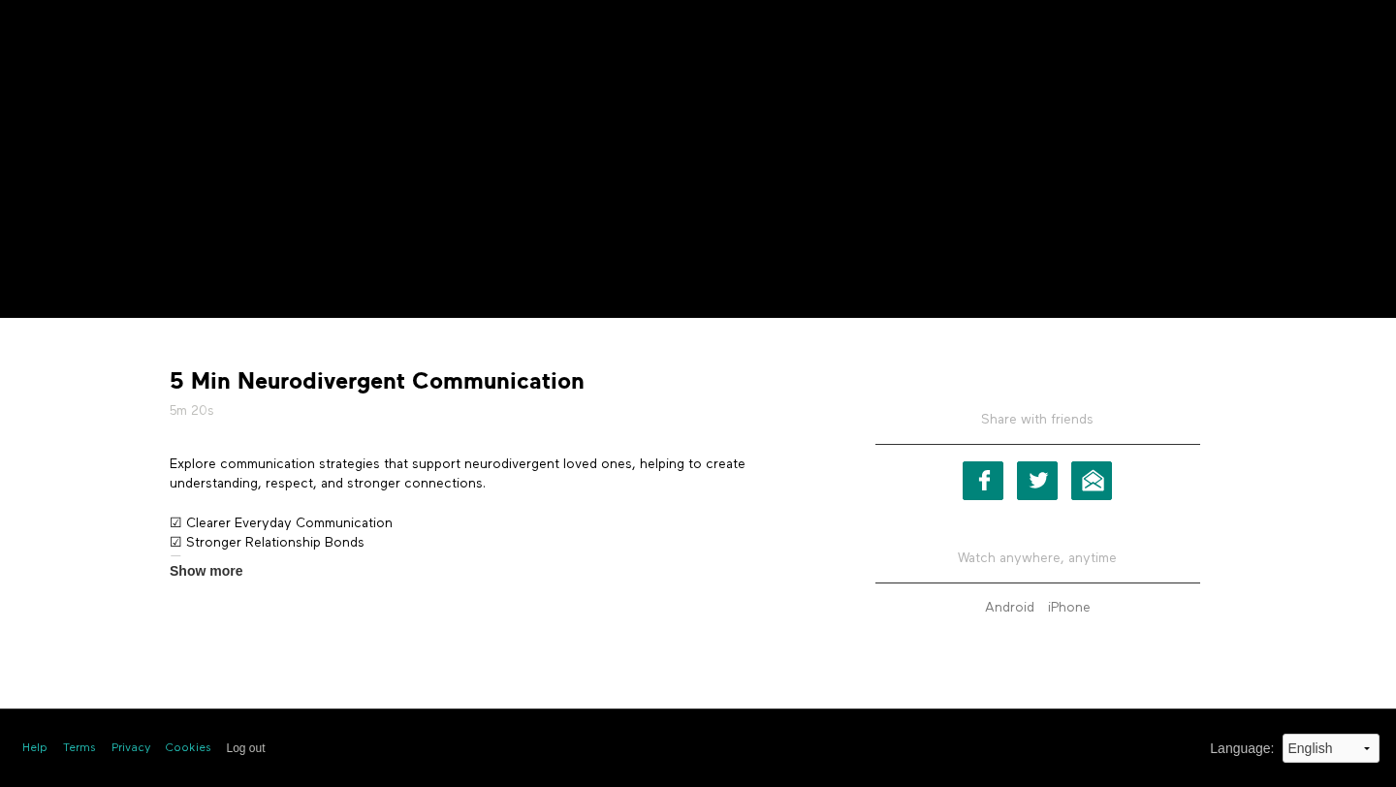
click at [271, 468] on p "Explore communication strategies that support neurodivergent loved ones, helpin…" at bounding box center [494, 475] width 649 height 40
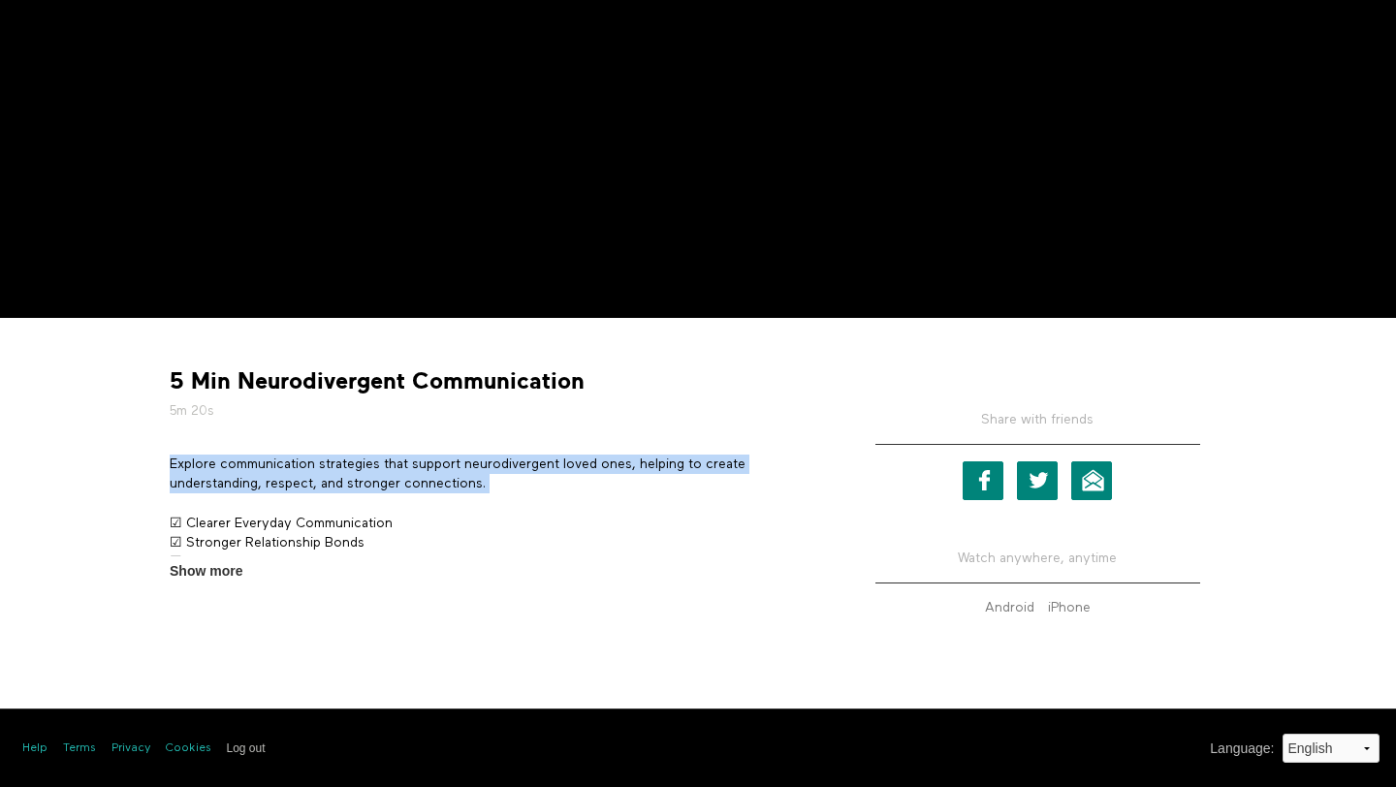
click at [271, 468] on p "Explore communication strategies that support neurodivergent loved ones, helpin…" at bounding box center [494, 475] width 649 height 40
copy div "Explore communication strategies that support neurodivergent loved ones, helpin…"
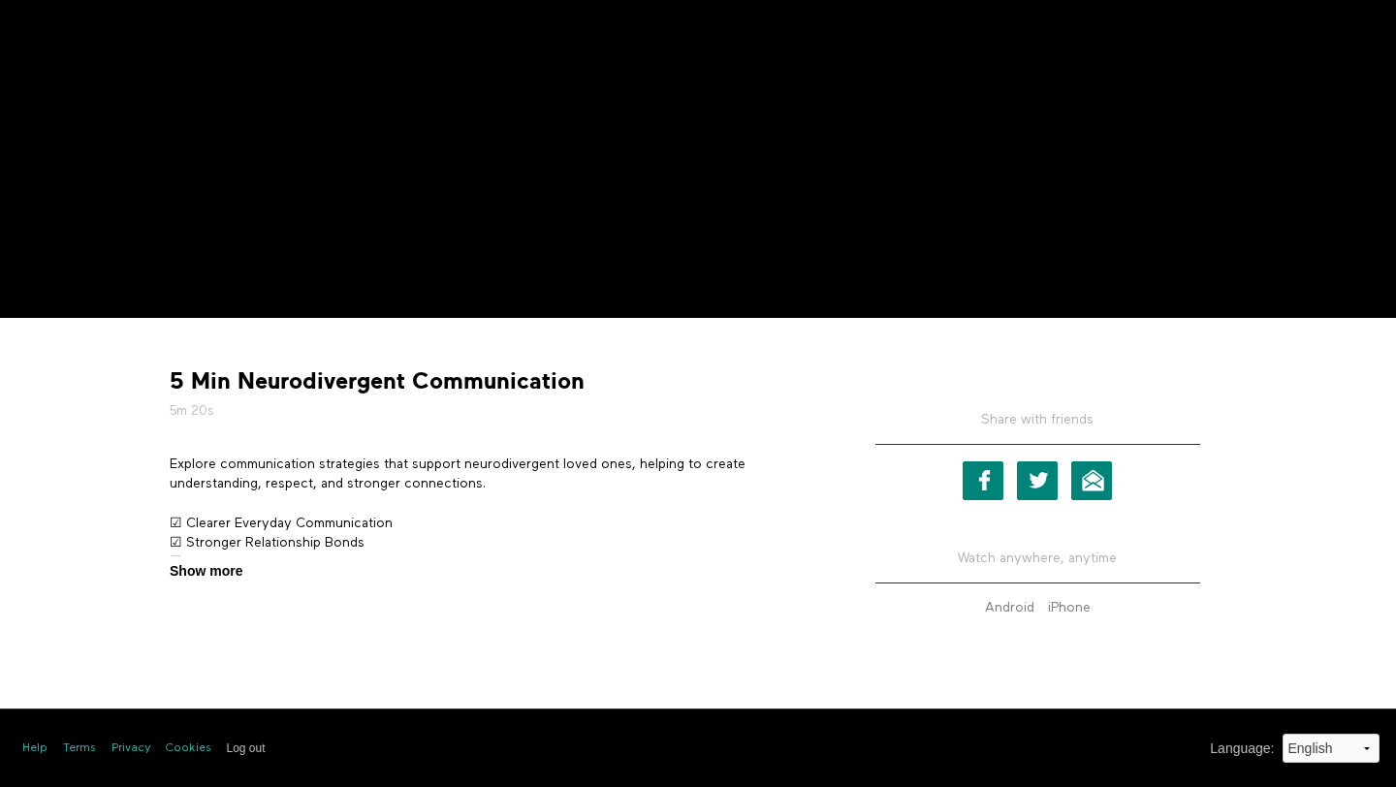
click at [222, 565] on span "Show more" at bounding box center [206, 571] width 73 height 20
click at [0, 0] on input "Show more Show less" at bounding box center [0, 0] width 0 height 0
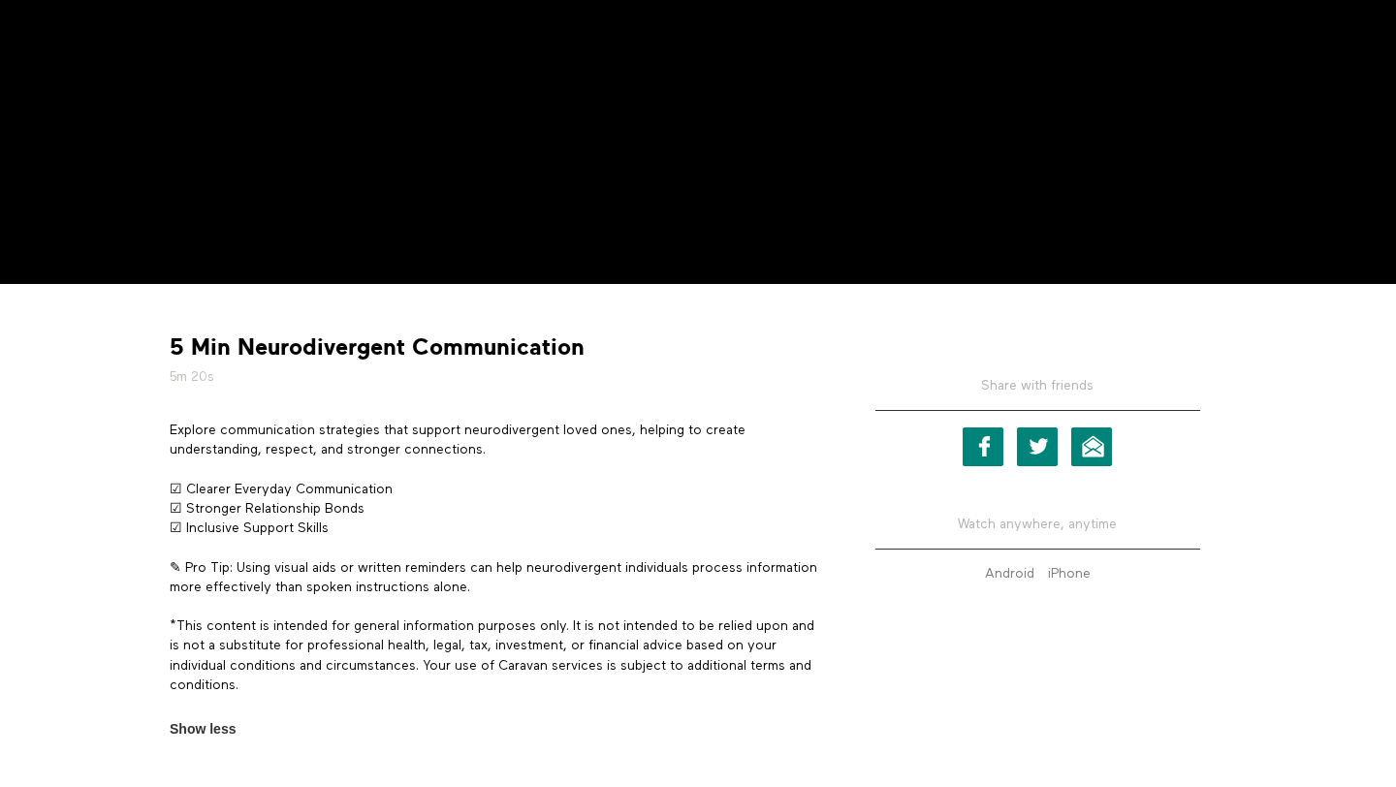
scroll to position [477, 0]
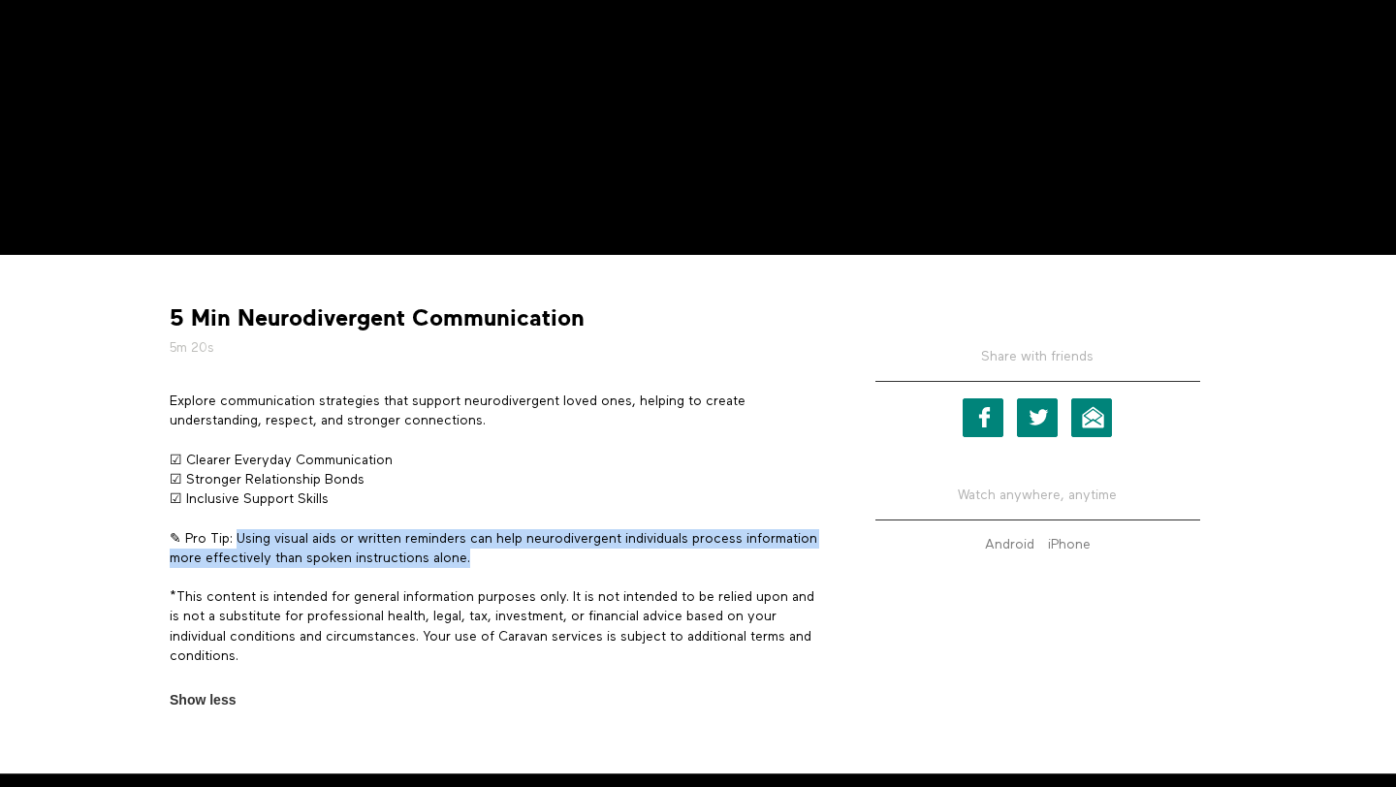
drag, startPoint x: 238, startPoint y: 540, endPoint x: 590, endPoint y: 552, distance: 352.1
click at [590, 552] on p "✎ Pro Tip: Using visual aids or written reminders can help neurodivergent indiv…" at bounding box center [494, 549] width 649 height 40
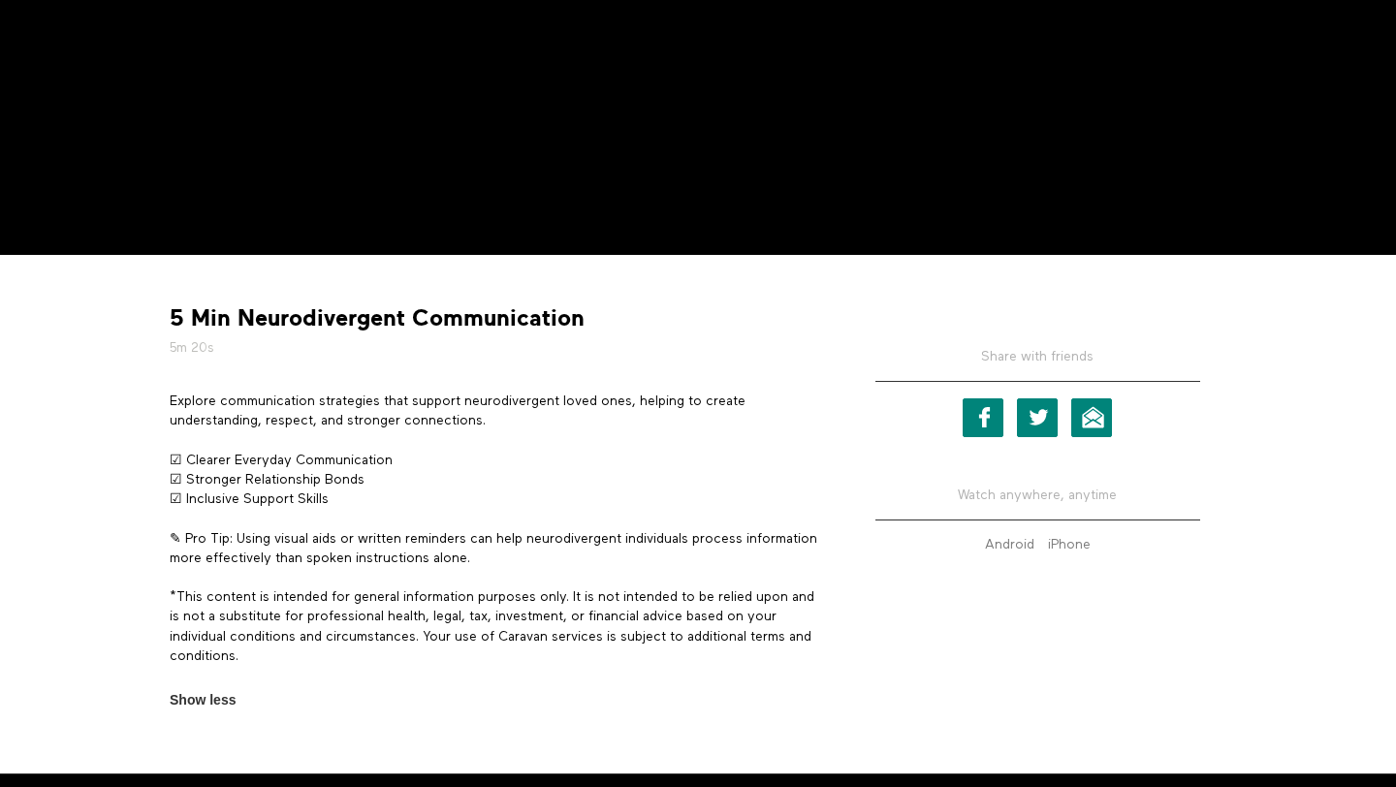
click at [584, 525] on div "Explore communication strategies that support neurodivergent loved ones, helpin…" at bounding box center [494, 539] width 649 height 294
drag, startPoint x: 561, startPoint y: 568, endPoint x: 236, endPoint y: 540, distance: 326.9
click at [236, 540] on div "Explore communication strategies that support neurodivergent loved ones, helpin…" at bounding box center [494, 539] width 649 height 294
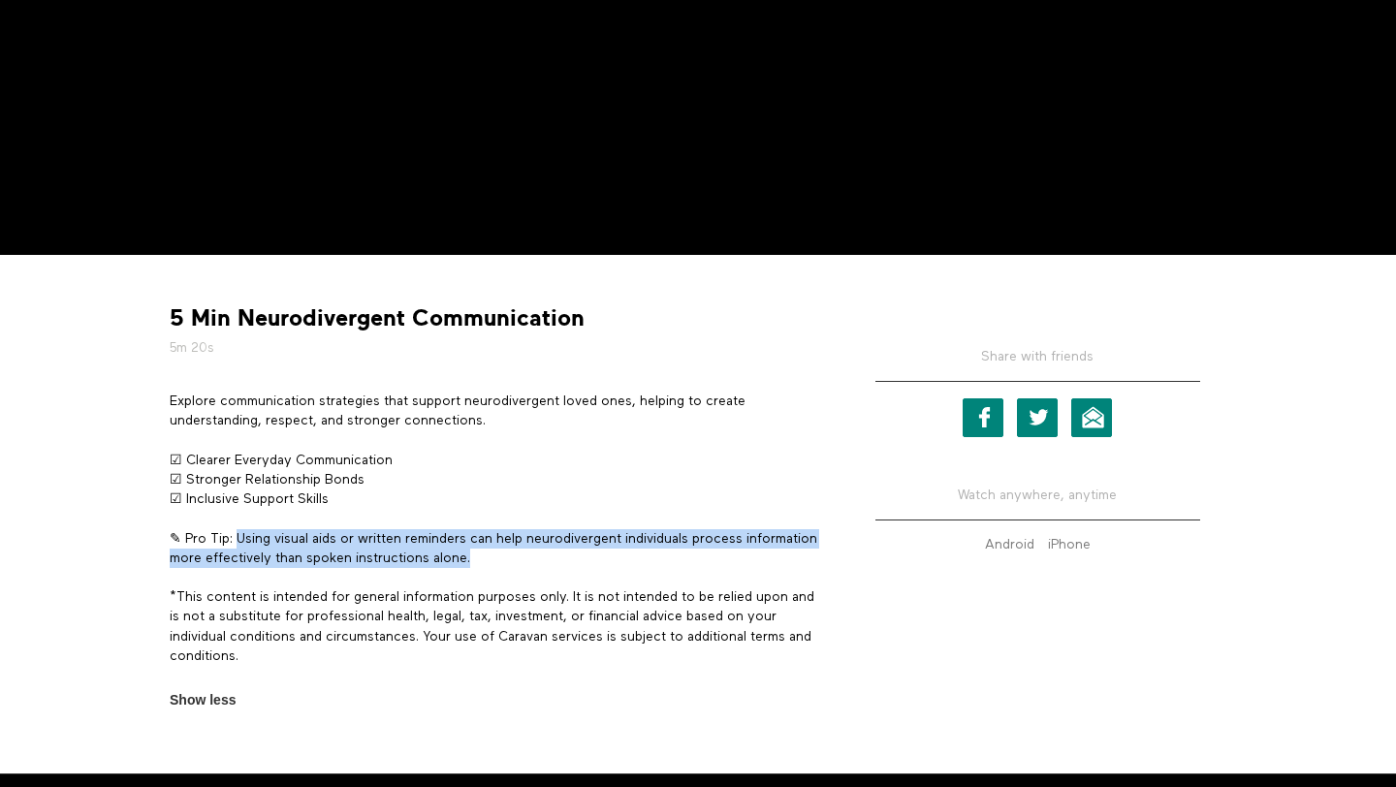
drag, startPoint x: 236, startPoint y: 540, endPoint x: 587, endPoint y: 556, distance: 352.3
click at [587, 556] on p "✎ Pro Tip: Using visual aids or written reminders can help neurodivergent indiv…" at bounding box center [494, 549] width 649 height 40
copy p "Using visual aids or written reminders can help neurodivergent individuals proc…"
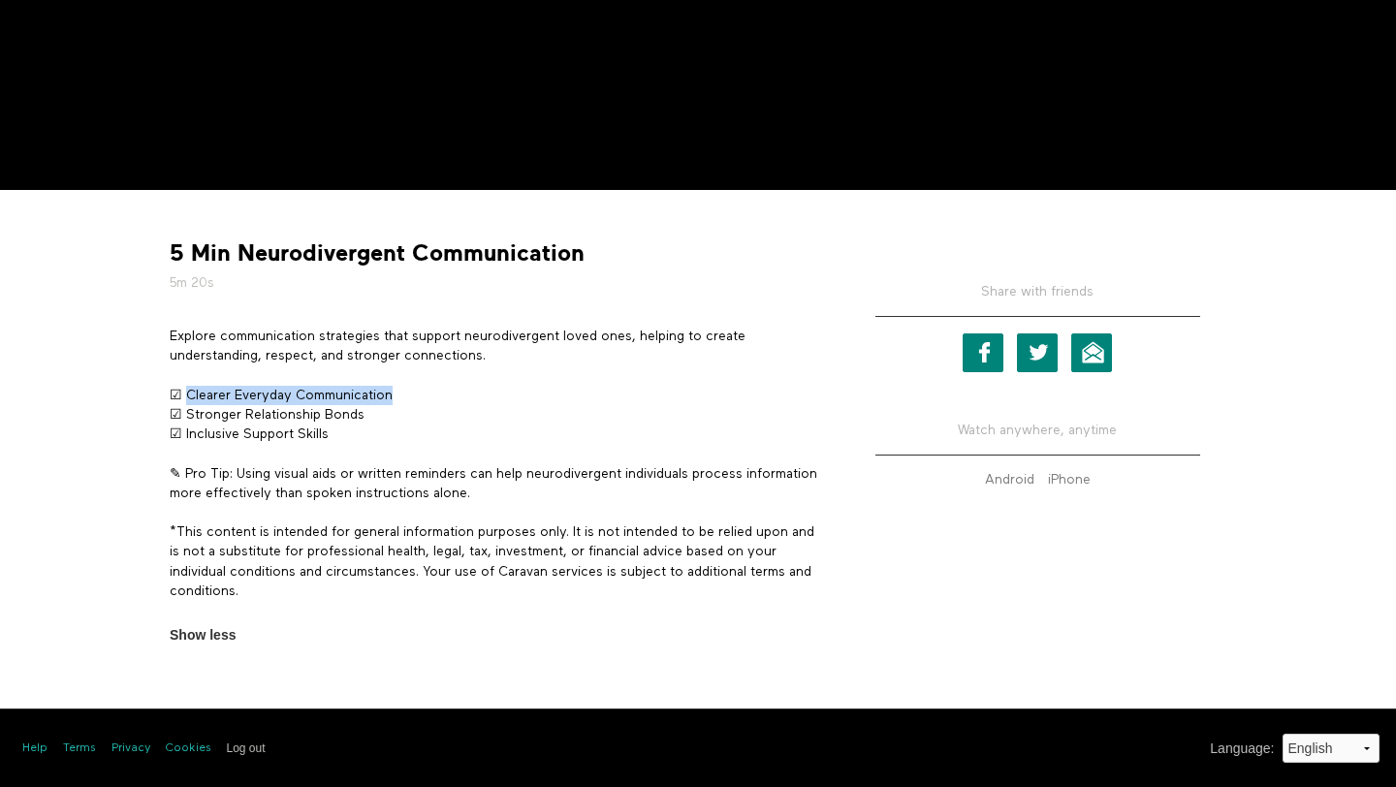
drag, startPoint x: 186, startPoint y: 394, endPoint x: 451, endPoint y: 395, distance: 264.6
click at [451, 395] on p "☑ Clearer Everyday Communication ☑ Stronger Relationship Bonds ☑ Inclusive Supp…" at bounding box center [494, 415] width 649 height 59
copy p "Clearer Everyday Communication"
drag, startPoint x: 186, startPoint y: 413, endPoint x: 473, endPoint y: 418, distance: 287.0
click at [473, 418] on p "☑ Clearer Everyday Communication ☑ Stronger Relationship Bonds ☑ Inclusive Supp…" at bounding box center [494, 415] width 649 height 59
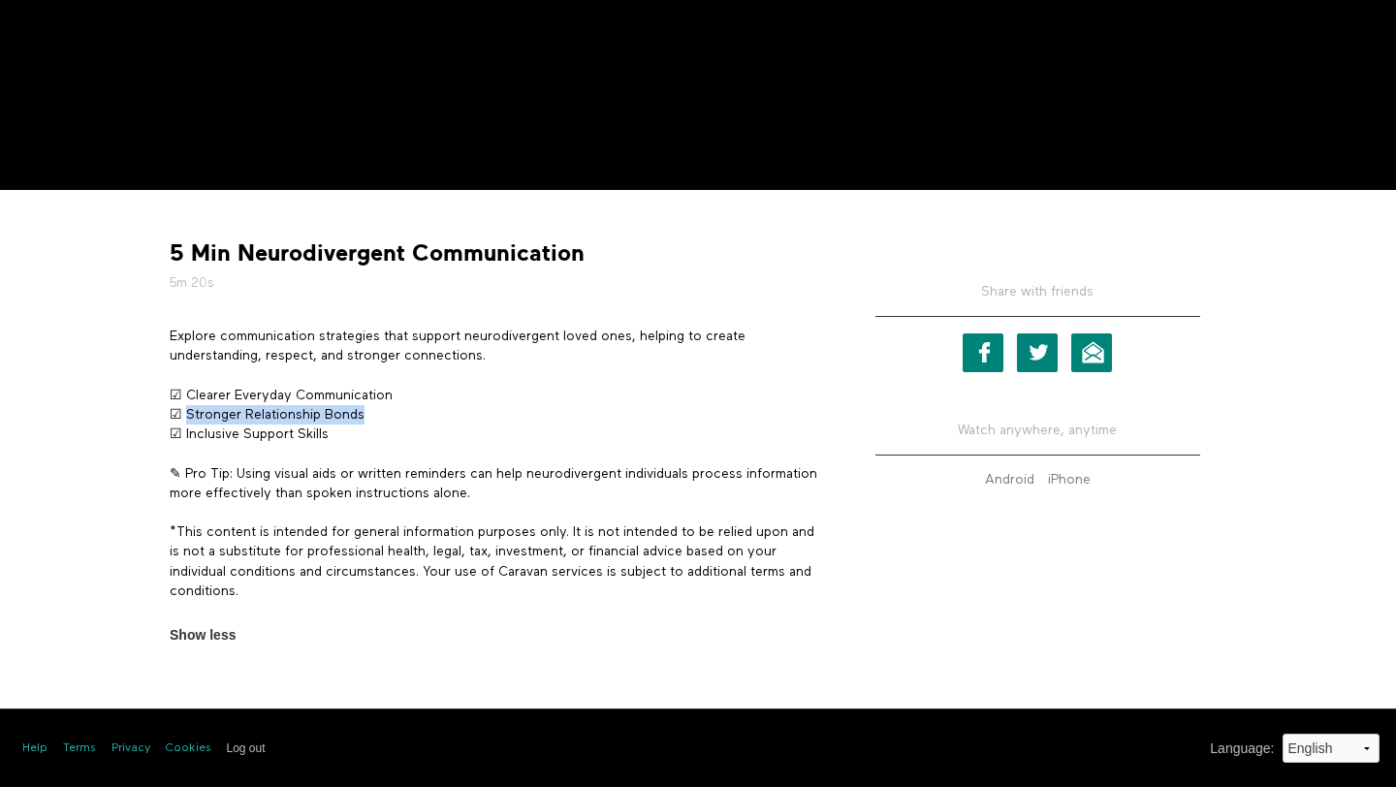
copy p "Stronger Relationship Bonds"
drag, startPoint x: 184, startPoint y: 430, endPoint x: 422, endPoint y: 429, distance: 237.5
click at [422, 429] on p "☑ Clearer Everyday Communication ☑ Stronger Relationship Bonds ☑ Inclusive Supp…" at bounding box center [494, 415] width 649 height 59
copy p "Inclusive Support Skills"
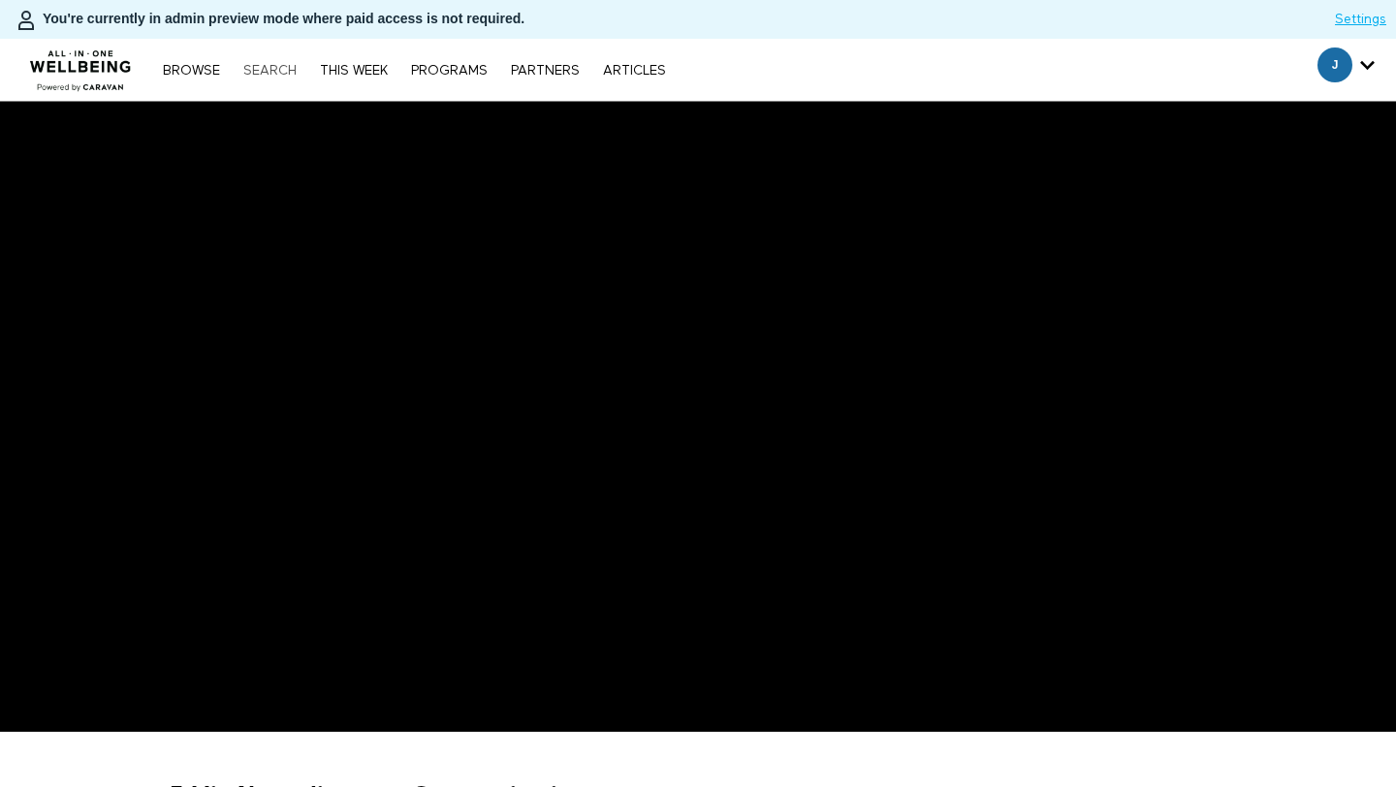
click at [269, 77] on link "Search" at bounding box center [270, 71] width 73 height 14
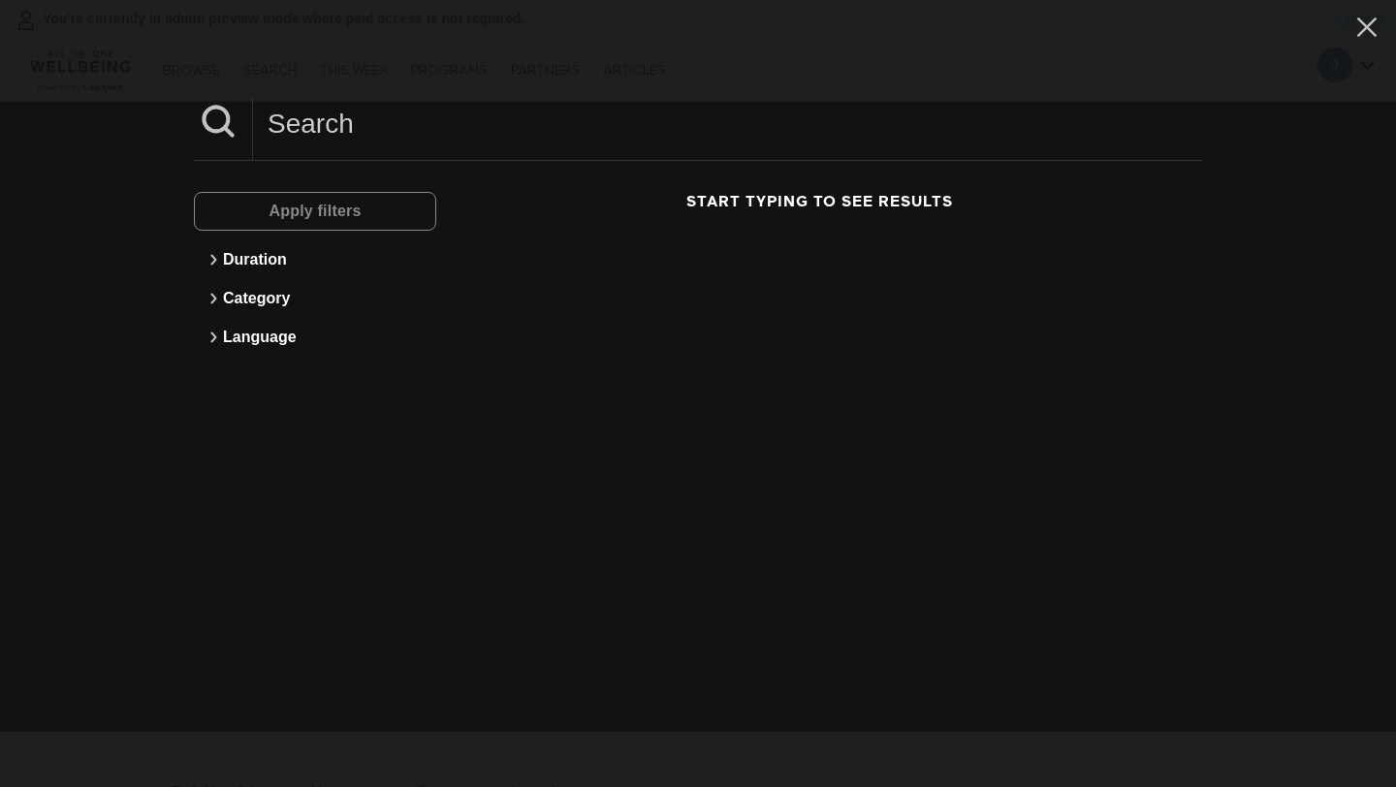
click at [401, 143] on input at bounding box center [727, 123] width 949 height 53
paste input "5 Min Budgeting For Caregiving Expenses"
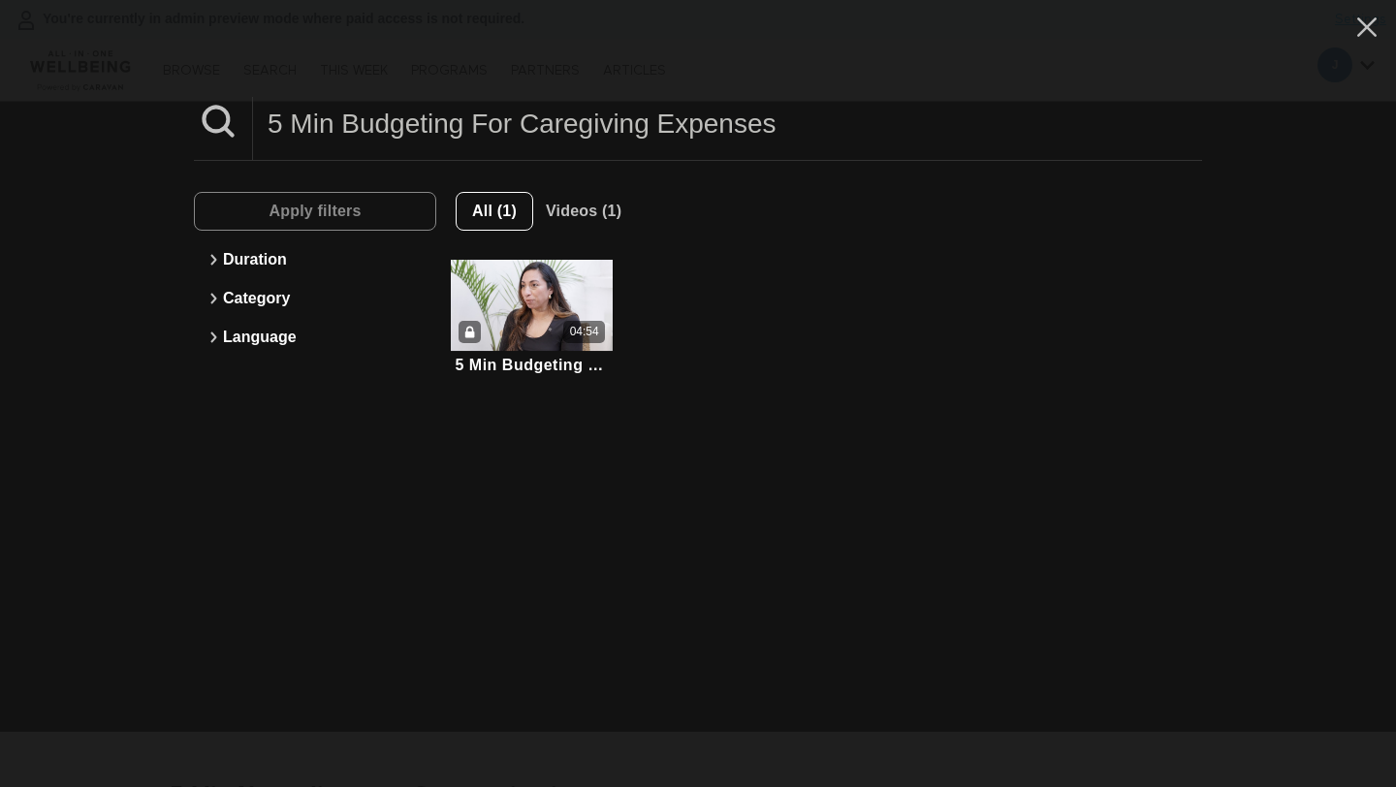
click at [575, 123] on input "5 Min Budgeting For Caregiving Expenses" at bounding box center [727, 123] width 949 height 53
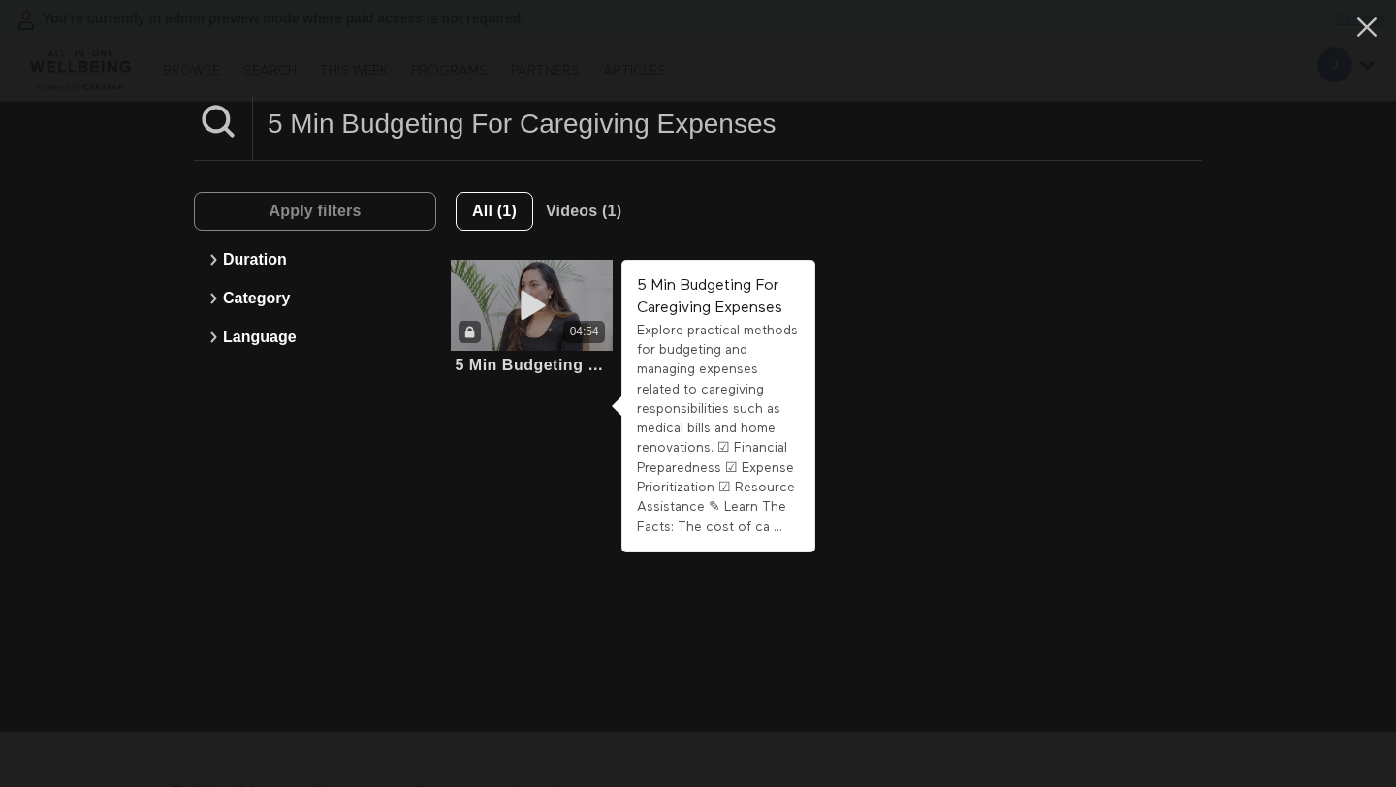
type input "5 Min Budgeting For Caregiving Expenses"
click at [547, 300] on icon at bounding box center [532, 306] width 58 height 34
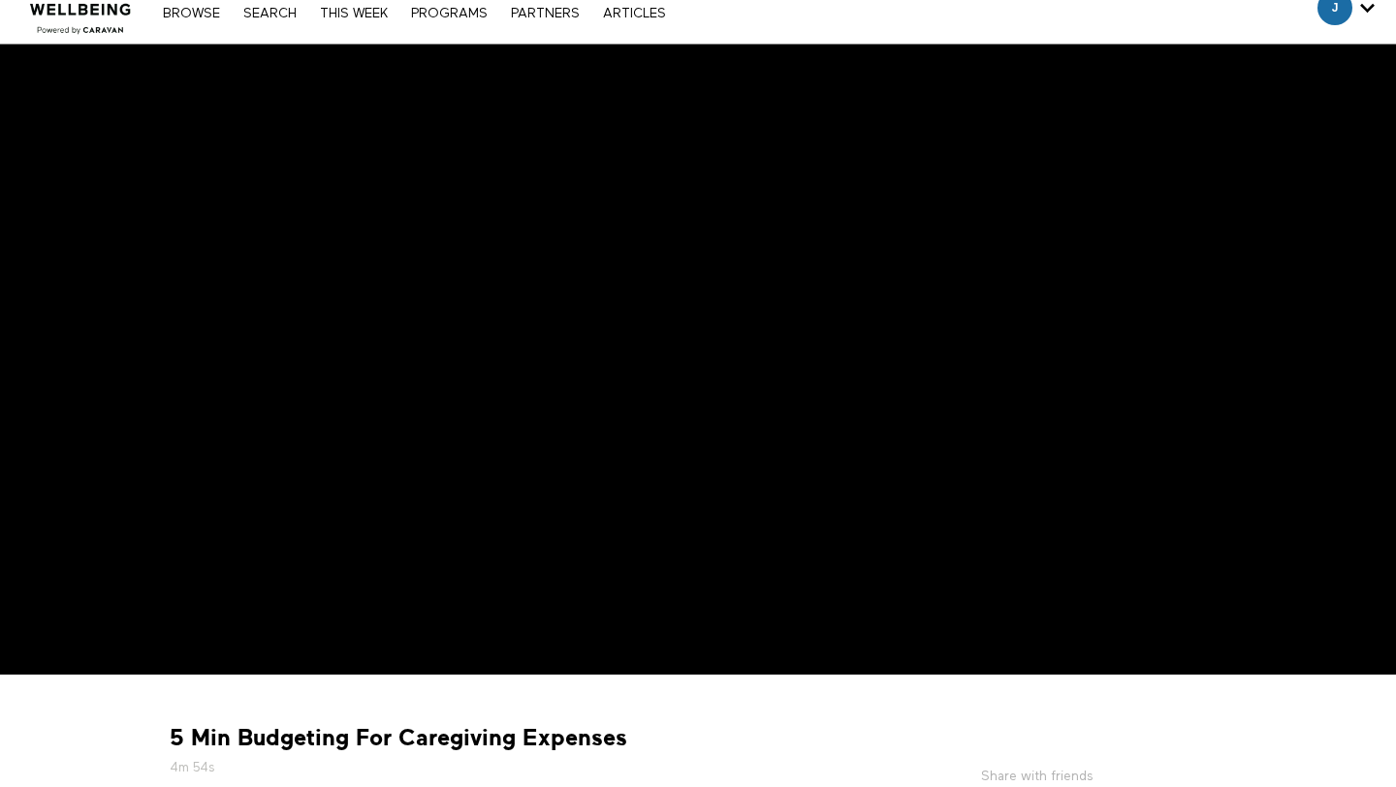
scroll to position [46, 0]
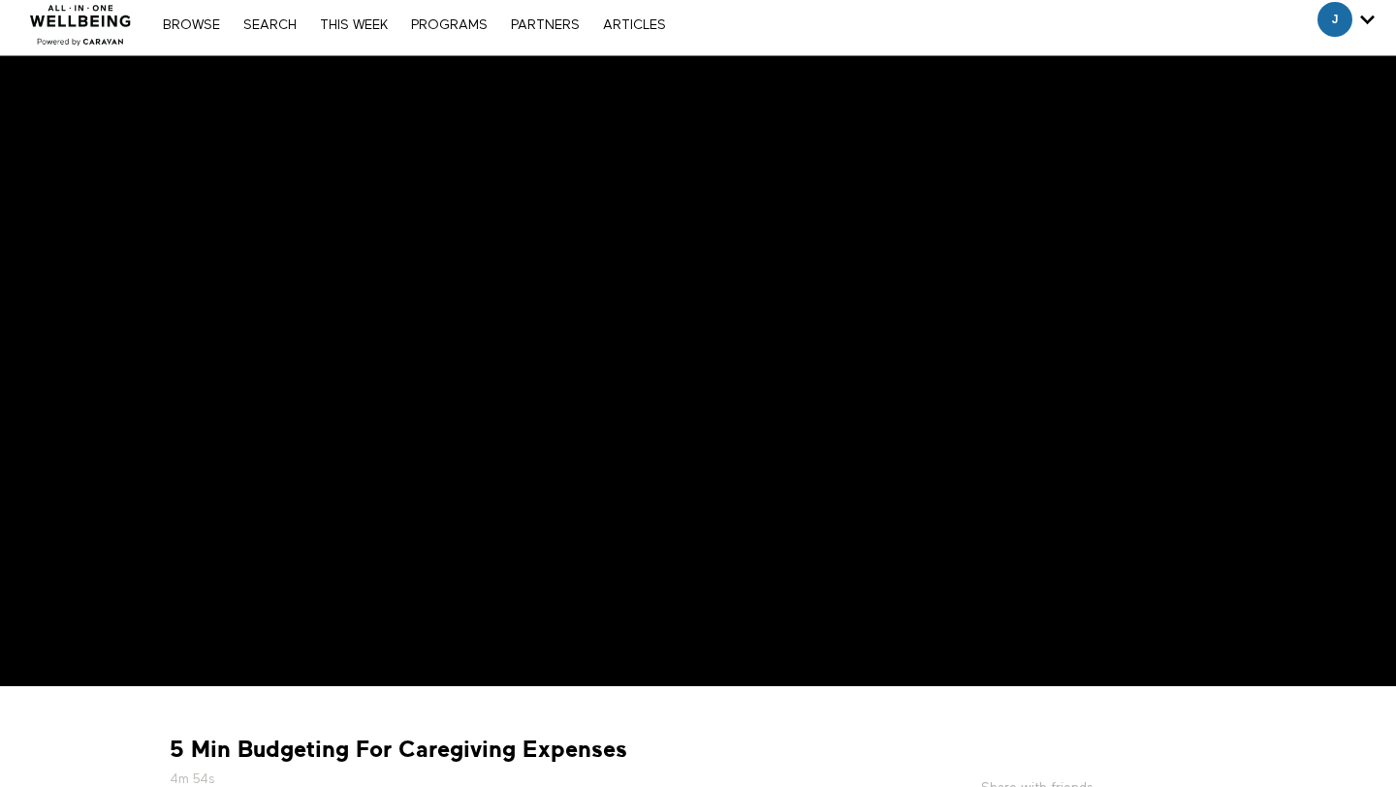
click at [735, 764] on div "5 Min Budgeting For Caregiving Expenses 4m 54s" at bounding box center [495, 762] width 664 height 54
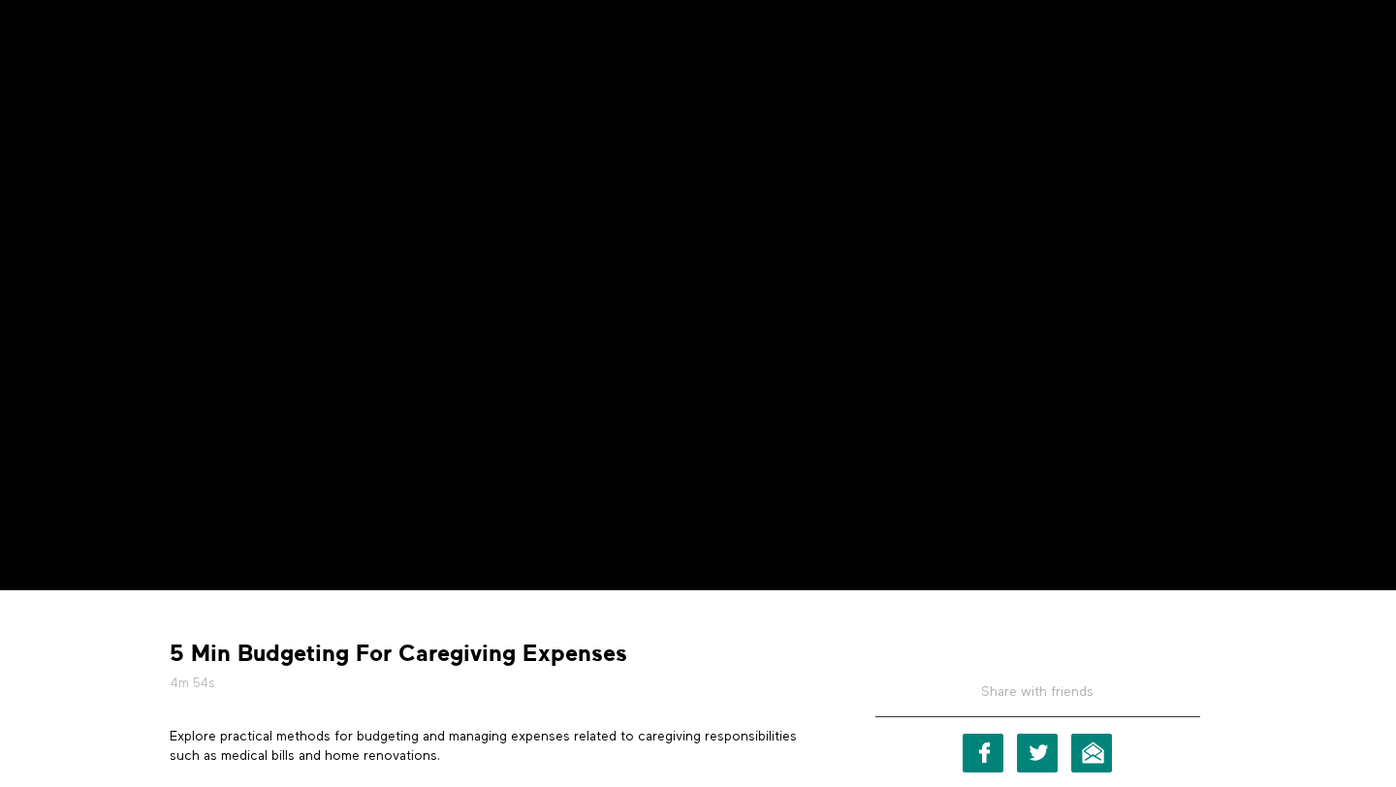
scroll to position [414, 0]
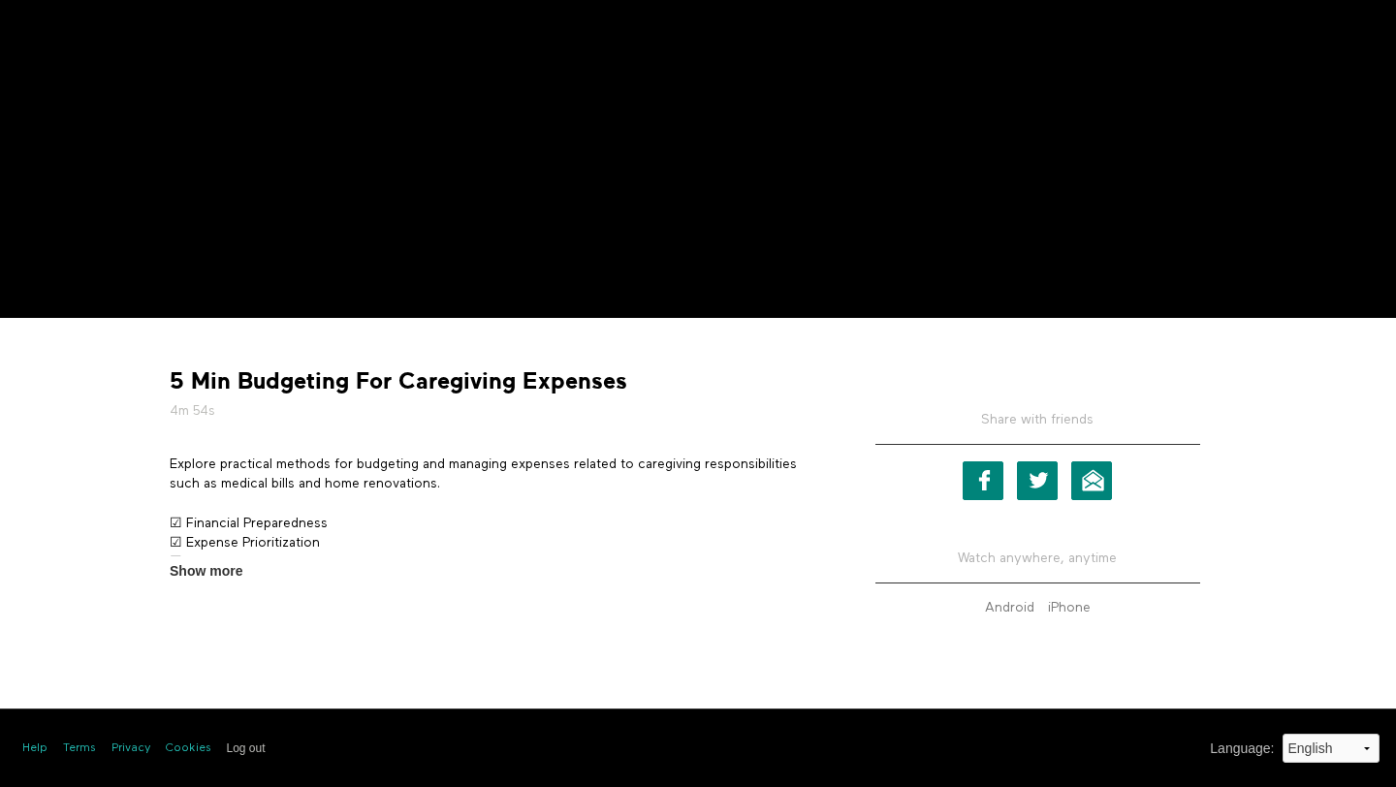
click at [338, 466] on p "Explore practical methods for budgeting and managing expenses related to caregi…" at bounding box center [494, 475] width 649 height 40
click at [338, 465] on p "Explore practical methods for budgeting and managing expenses related to caregi…" at bounding box center [494, 475] width 649 height 40
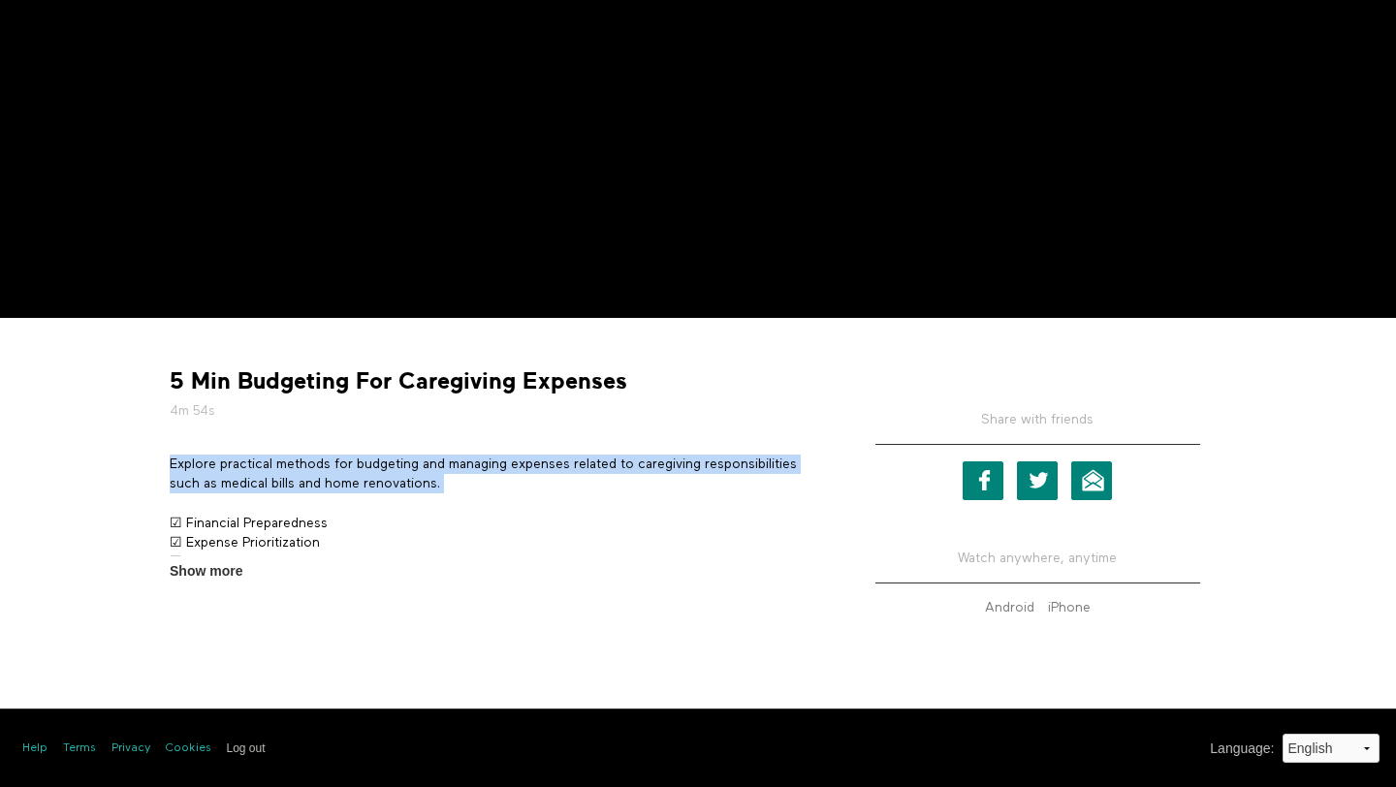
click at [338, 465] on p "Explore practical methods for budgeting and managing expenses related to caregi…" at bounding box center [494, 475] width 649 height 40
copy div "Explore practical methods for budgeting and managing expenses related to caregi…"
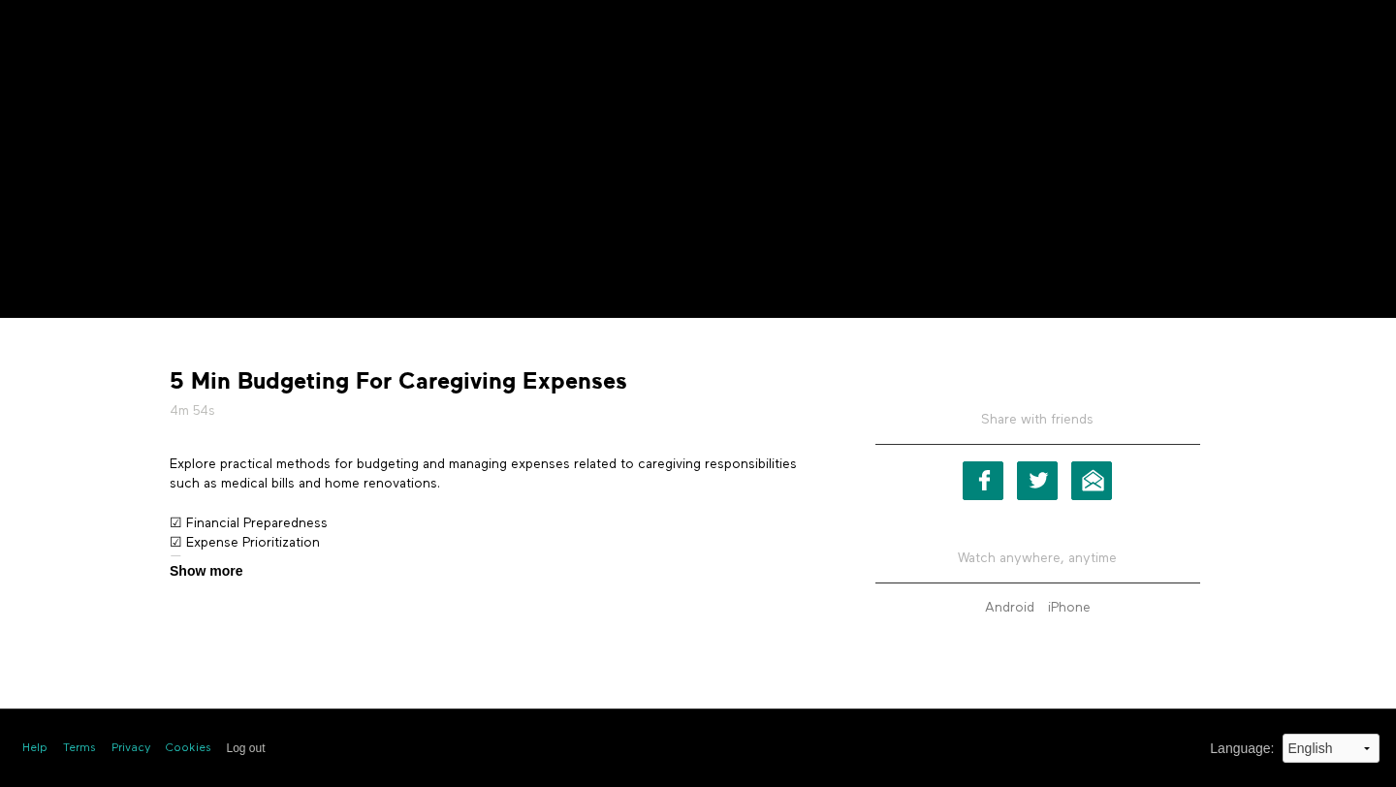
click at [225, 564] on span "Show more" at bounding box center [206, 571] width 73 height 20
click at [0, 0] on input "Show more Show less" at bounding box center [0, 0] width 0 height 0
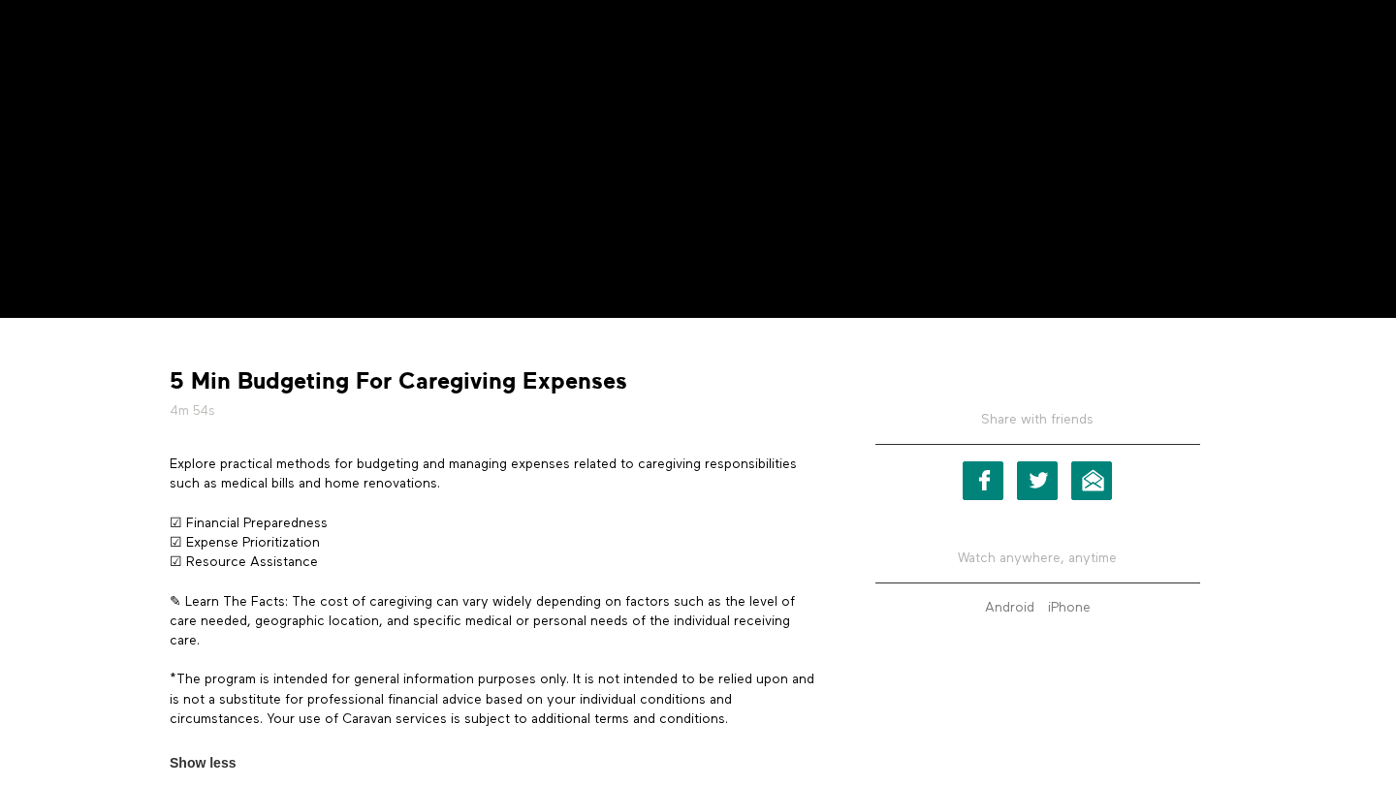
scroll to position [510, 0]
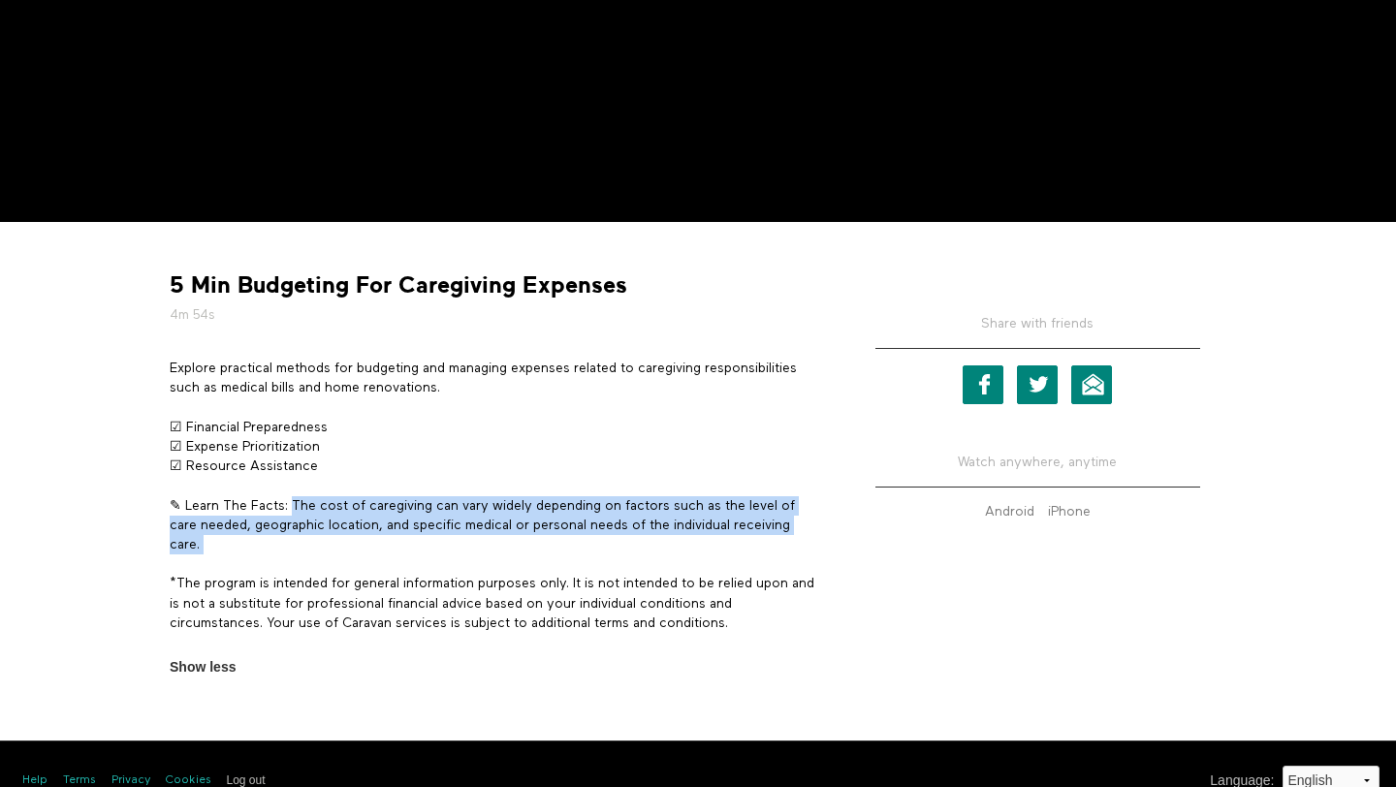
drag, startPoint x: 292, startPoint y: 507, endPoint x: 689, endPoint y: 566, distance: 401.8
click at [689, 566] on div "Explore practical methods for budgeting and managing expenses related to caregi…" at bounding box center [494, 506] width 649 height 294
copy div "The cost of caregiving can vary widely depending on factors such as the level o…"
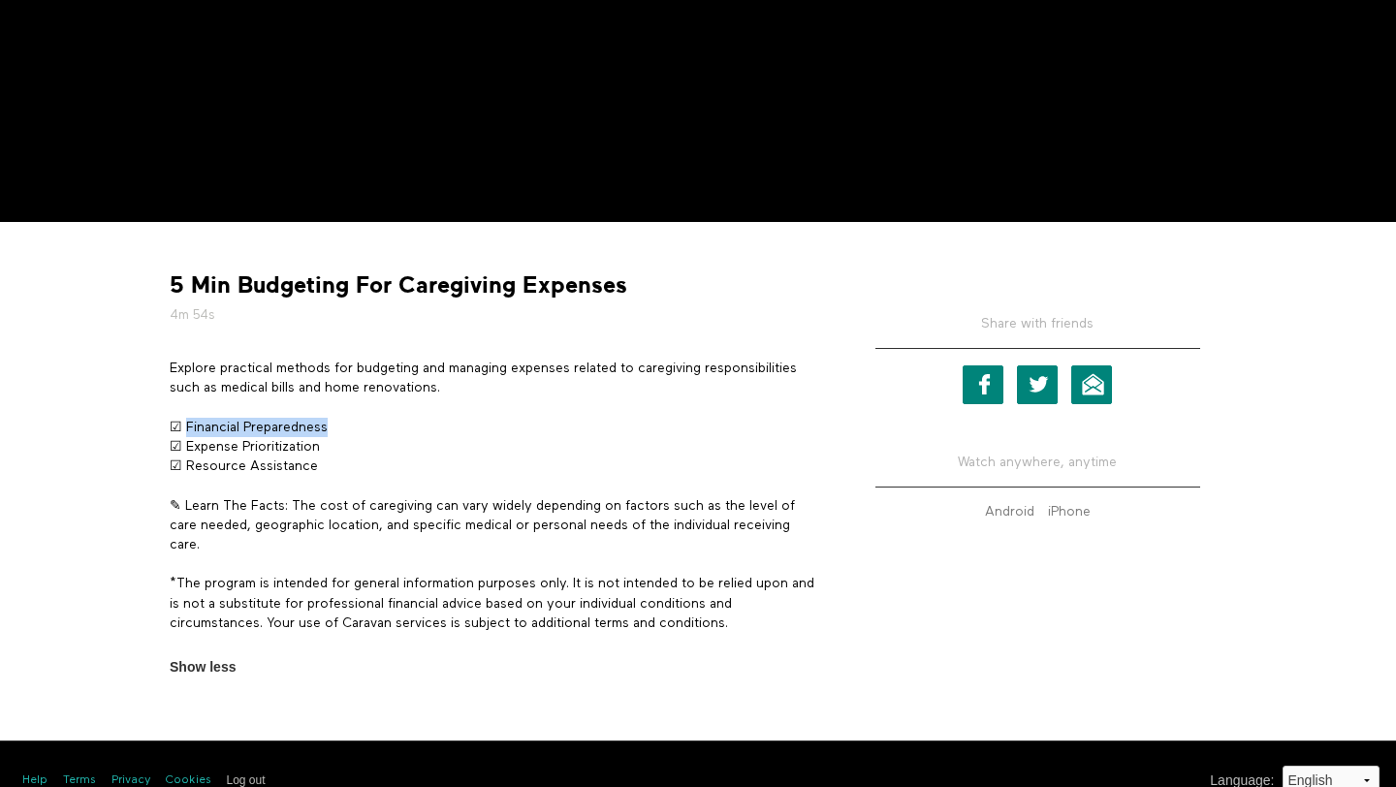
drag, startPoint x: 186, startPoint y: 427, endPoint x: 401, endPoint y: 425, distance: 215.2
click at [401, 425] on p "☑ Financial Preparedness ☑ Expense Prioritization ☑ Resource Assistance" at bounding box center [494, 447] width 649 height 59
copy p "Financial Preparedness"
drag, startPoint x: 186, startPoint y: 448, endPoint x: 417, endPoint y: 448, distance: 230.7
click at [417, 448] on p "☑ Financial Preparedness ☑ Expense Prioritization ☑ Resource Assistance" at bounding box center [494, 447] width 649 height 59
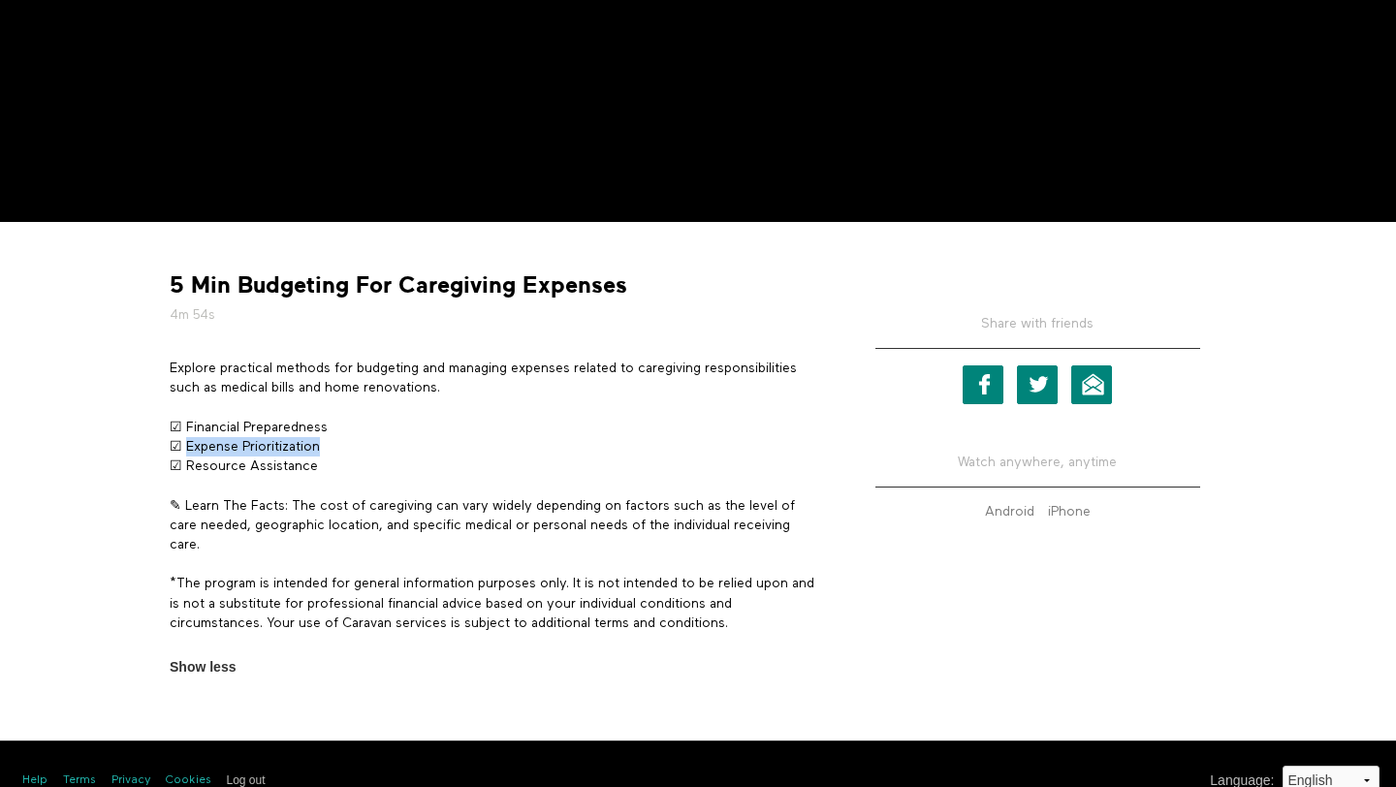
copy p "Expense Prioritization"
drag, startPoint x: 187, startPoint y: 467, endPoint x: 465, endPoint y: 467, distance: 278.2
click at [465, 467] on p "☑ Financial Preparedness ☑ Expense Prioritization ☑ Resource Assistance" at bounding box center [494, 447] width 649 height 59
copy p "Resource Assistance"
